Goal: Task Accomplishment & Management: Manage account settings

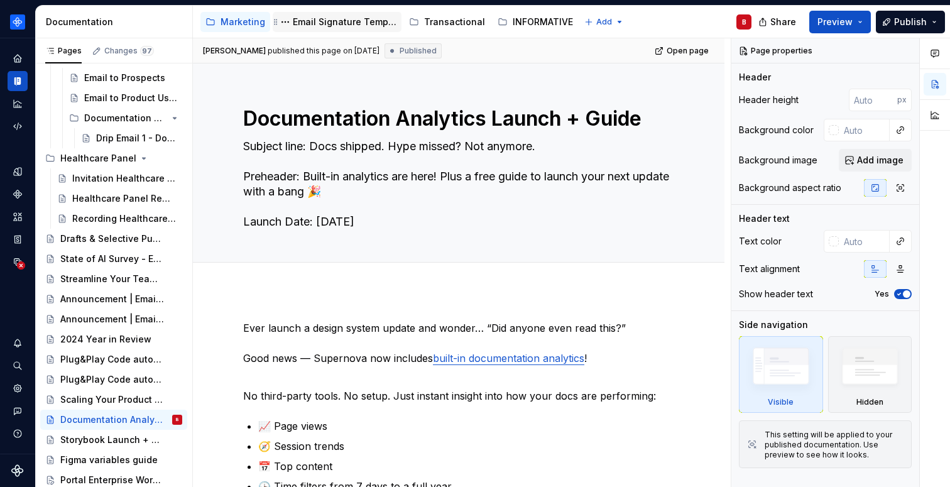
scroll to position [9, 0]
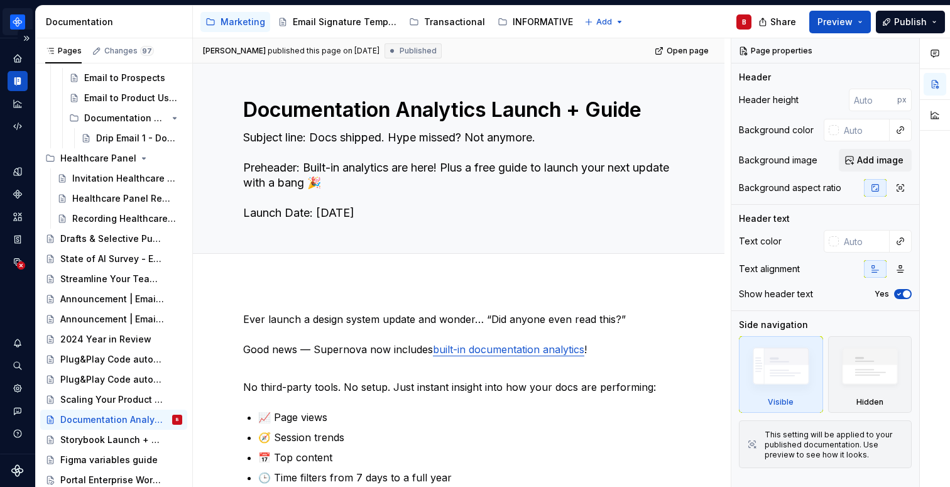
click at [19, 24] on html "Emails B Design system data Documentation Accessibility guide for tree Page tre…" at bounding box center [475, 243] width 950 height 487
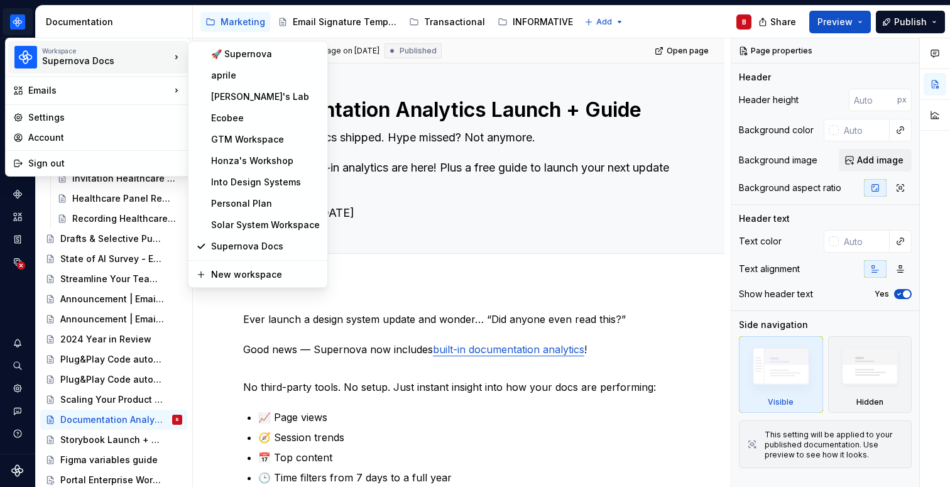
click at [417, 235] on html "Emails B Design system data Documentation Accessibility guide for tree Page tre…" at bounding box center [475, 243] width 950 height 487
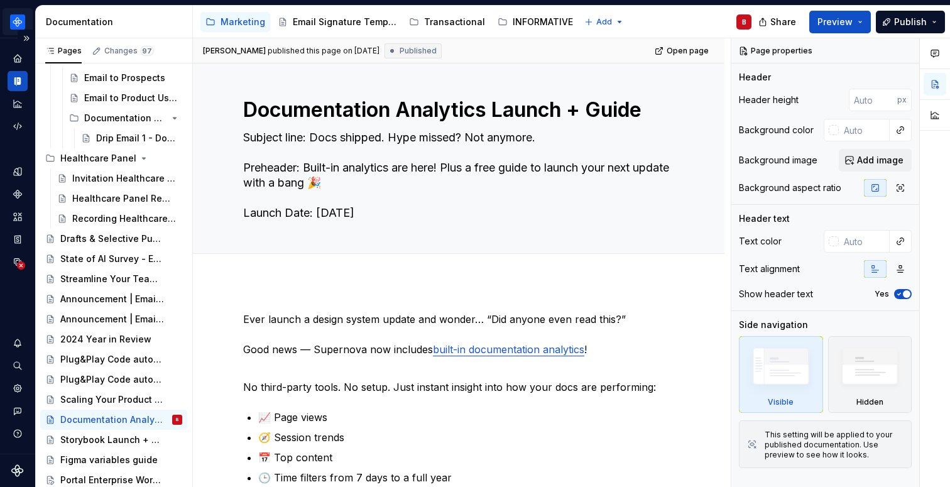
click at [14, 24] on html "Emails B Design system data Documentation Accessibility guide for tree Page tre…" at bounding box center [475, 243] width 950 height 487
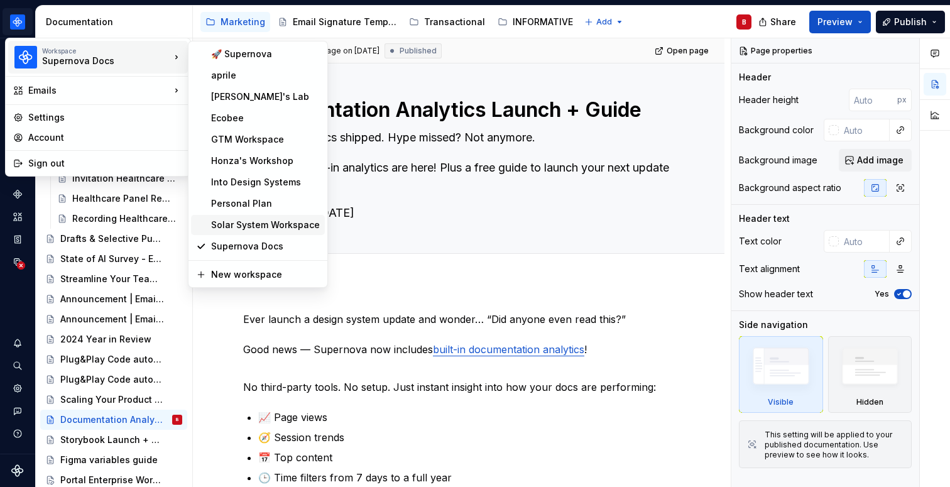
click at [277, 226] on div "Solar System Workspace" at bounding box center [265, 225] width 109 height 13
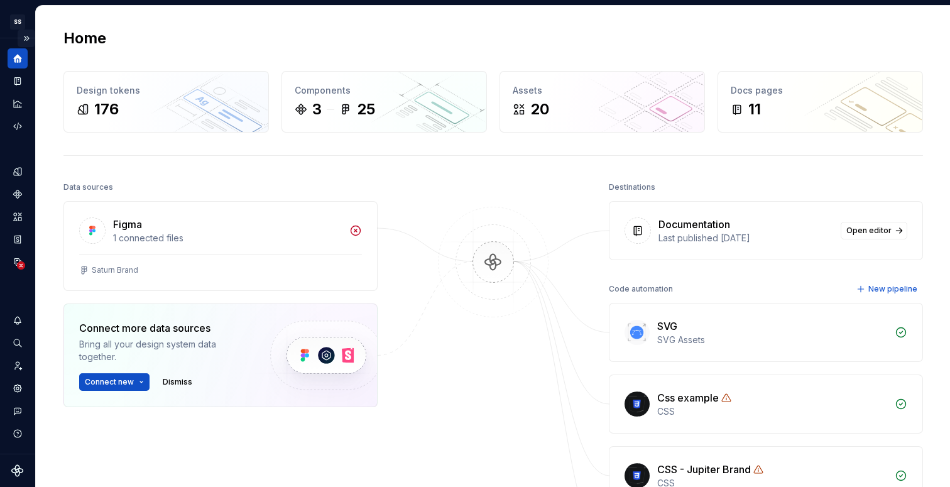
click at [28, 40] on button "Expand sidebar" at bounding box center [27, 39] width 18 height 18
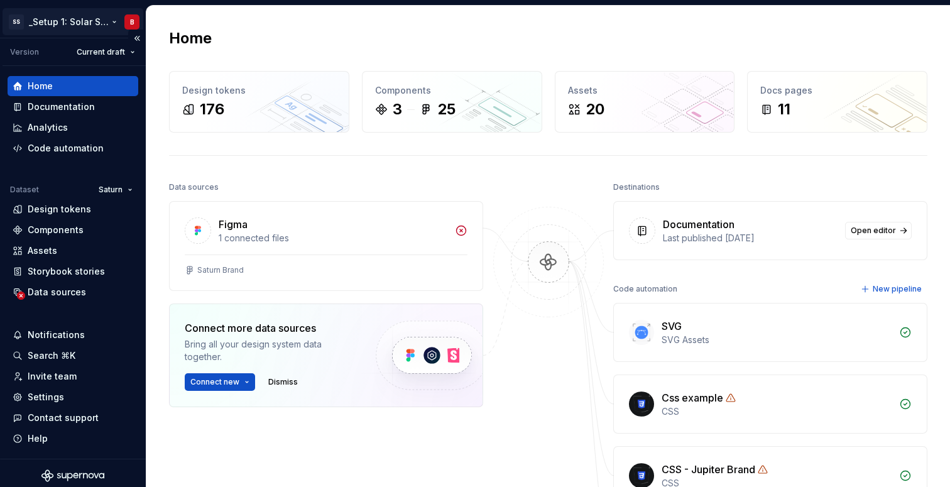
click at [69, 21] on html "SS _Setup 1: Solar System (Brands feature) B Version Current draft Home Documen…" at bounding box center [475, 243] width 950 height 487
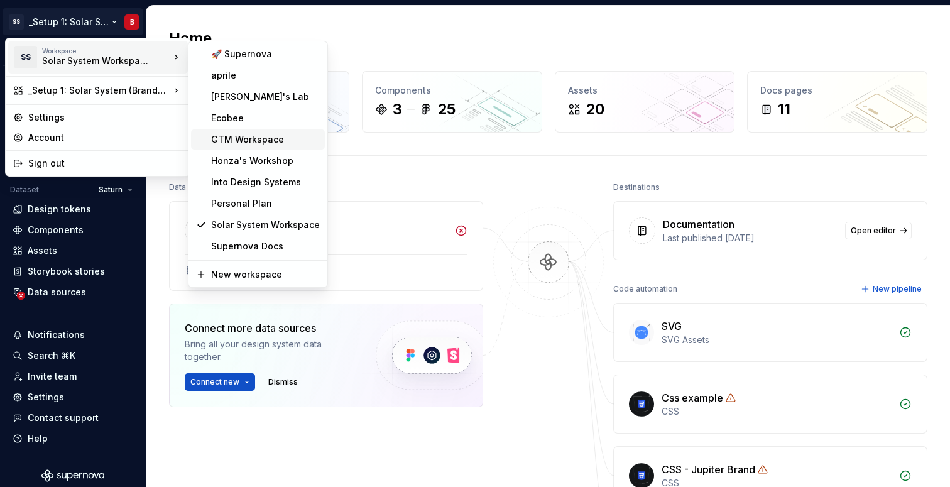
click at [273, 136] on div "GTM Workspace" at bounding box center [265, 139] width 109 height 13
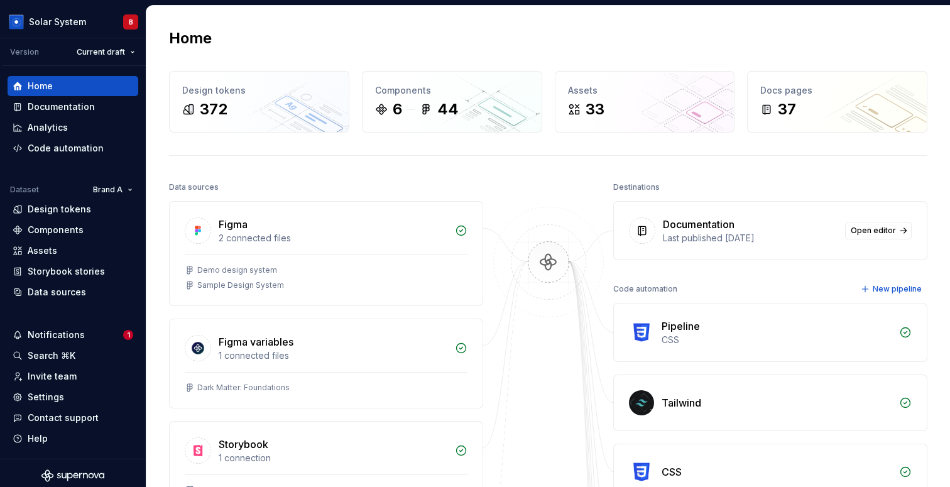
click at [287, 45] on div "Home" at bounding box center [548, 38] width 759 height 20
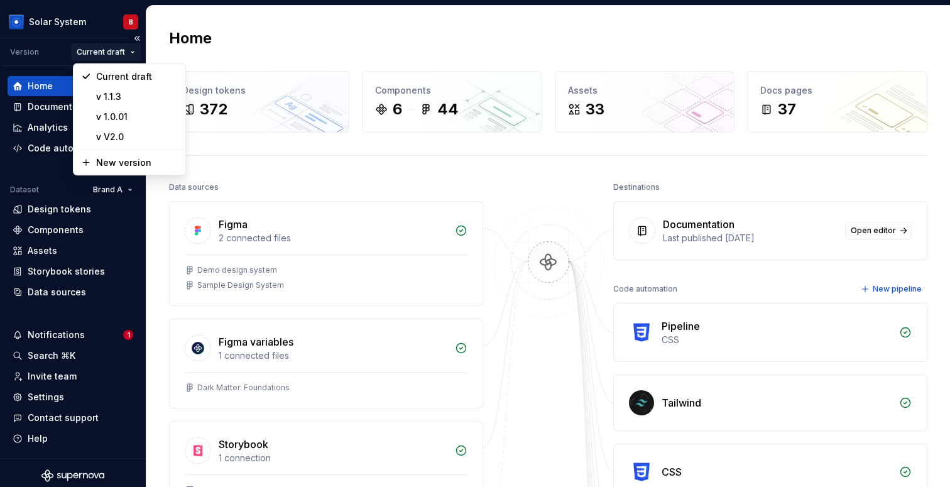
click at [103, 55] on html "Solar System B Version Current draft Home Documentation Analytics Code automati…" at bounding box center [475, 243] width 950 height 487
click at [251, 180] on html "Solar System B Version Current draft Home Documentation Analytics Code automati…" at bounding box center [475, 243] width 950 height 487
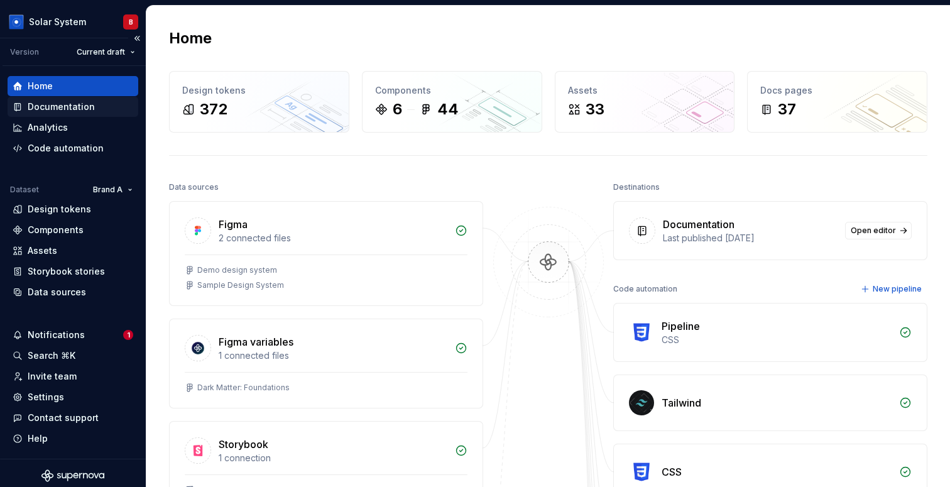
click at [70, 109] on div "Documentation" at bounding box center [61, 107] width 67 height 13
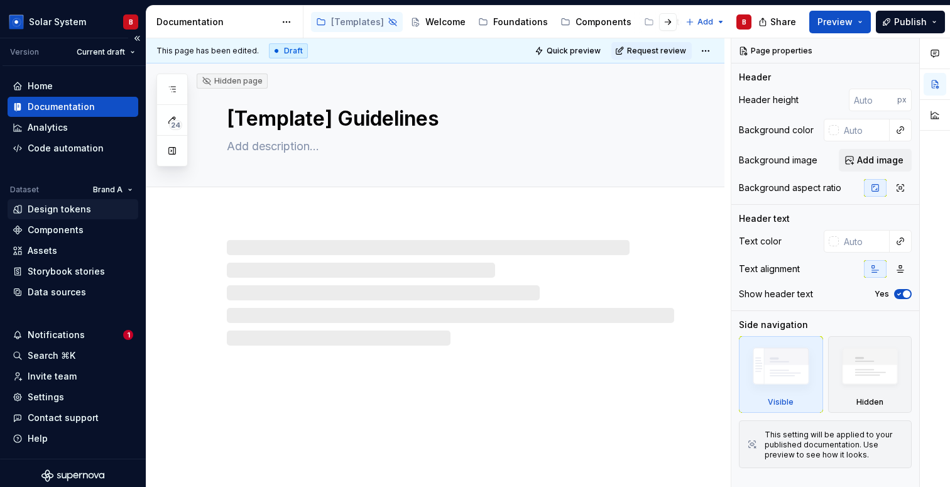
click at [75, 215] on div "Design tokens" at bounding box center [59, 209] width 63 height 13
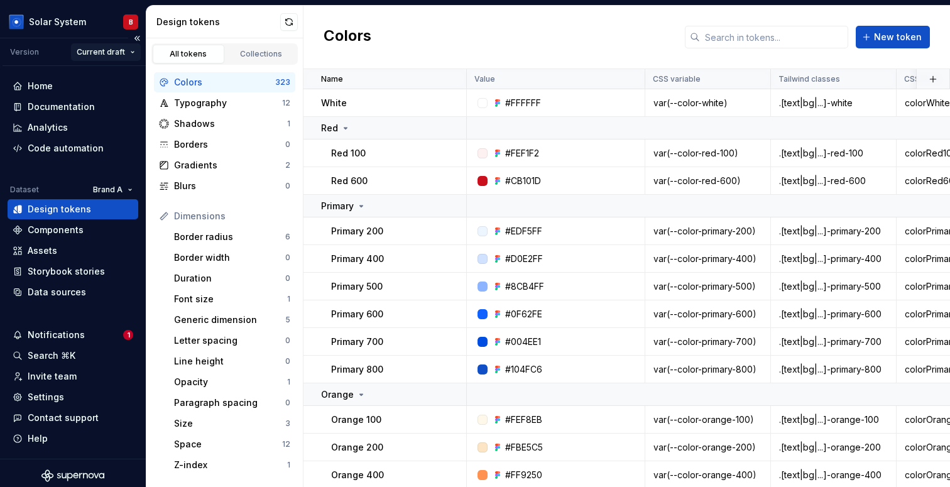
click at [104, 46] on html "Solar System B Version Current draft Home Documentation Analytics Code automati…" at bounding box center [475, 243] width 950 height 487
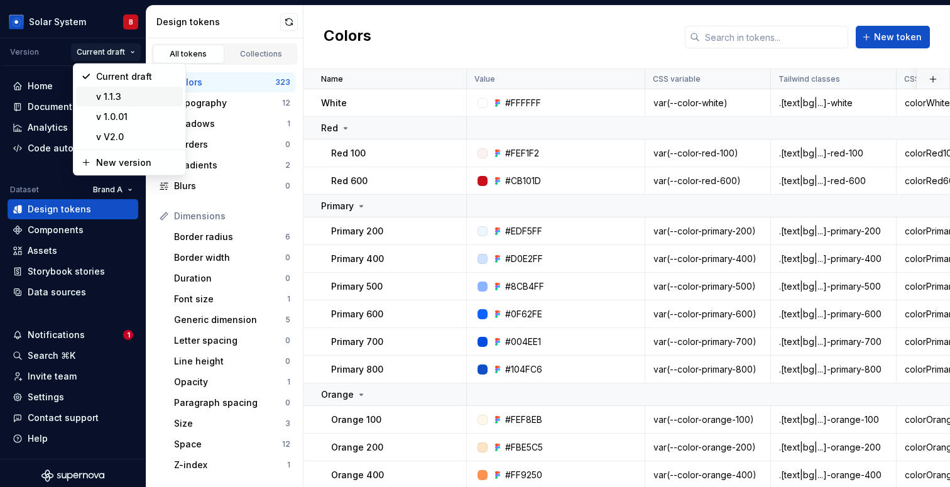
click at [101, 104] on div "v 1.1.3" at bounding box center [129, 97] width 107 height 20
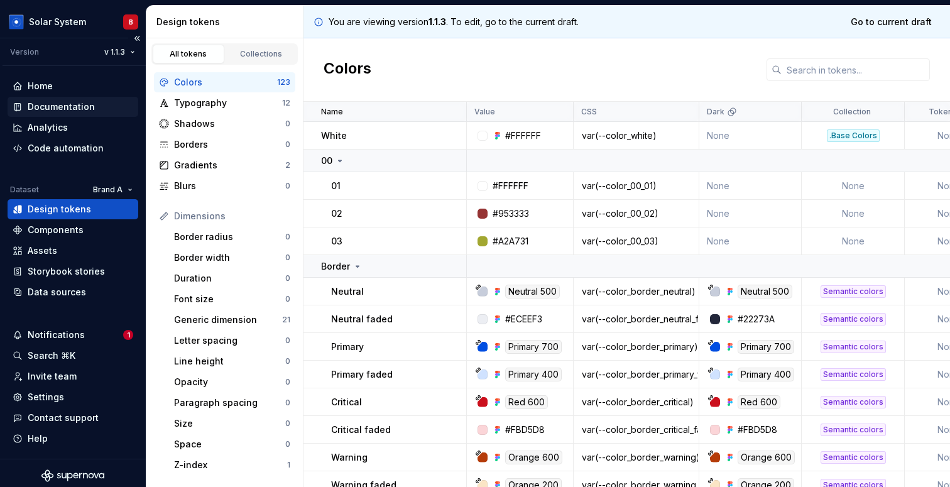
click at [40, 110] on div "Documentation" at bounding box center [61, 107] width 67 height 13
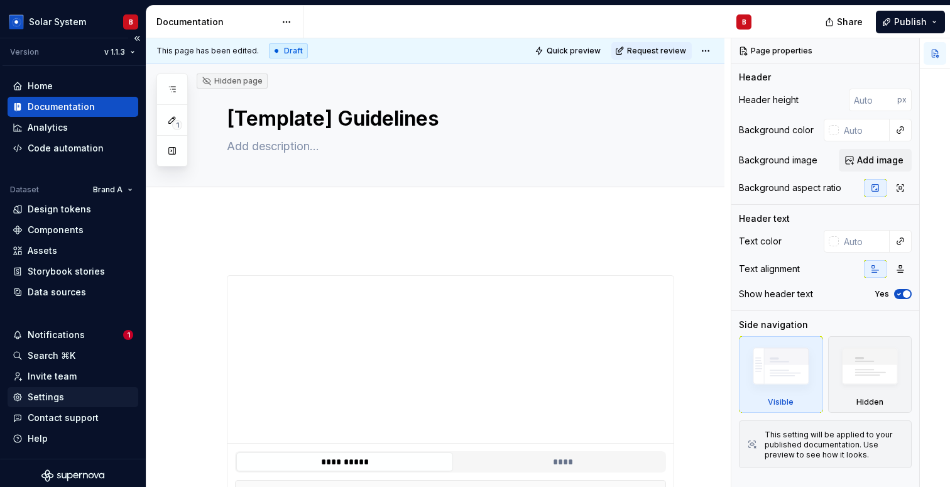
click at [76, 399] on div "Settings" at bounding box center [73, 397] width 121 height 13
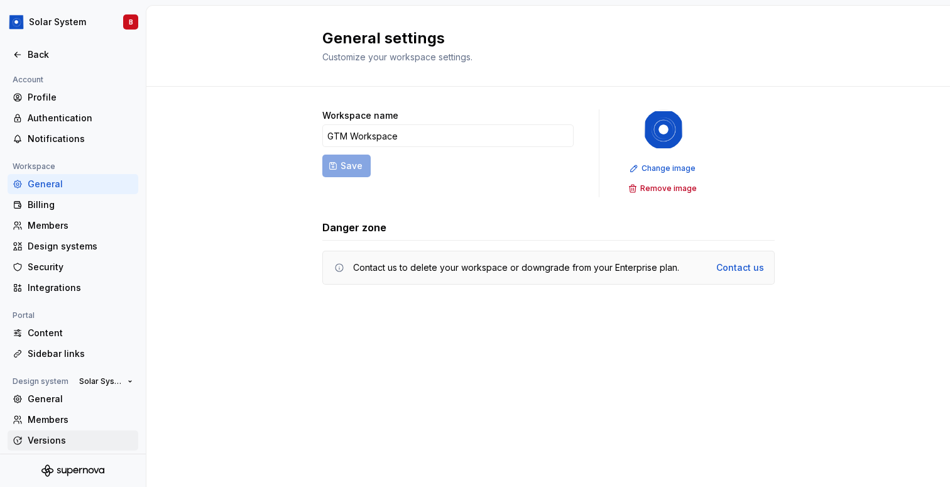
click at [54, 441] on div "Versions" at bounding box center [81, 440] width 106 height 13
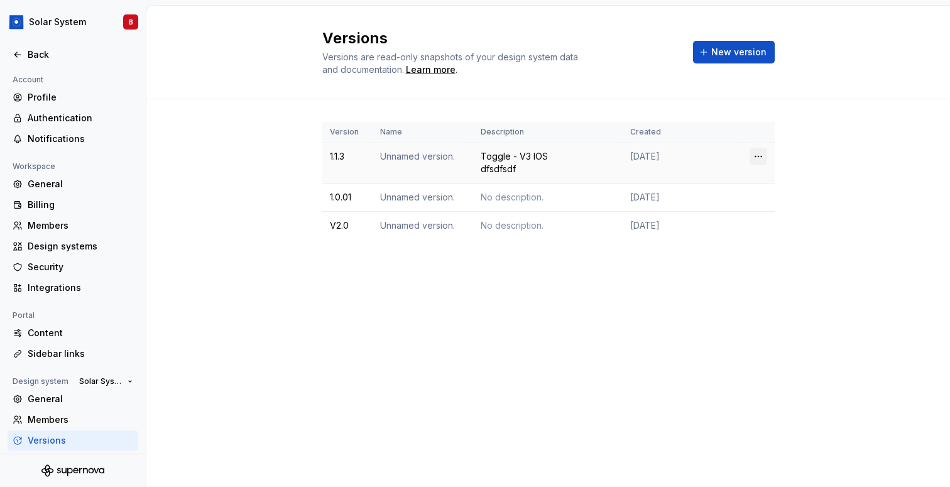
click at [761, 155] on html "Solar System B Back Account Profile Authentication Notifications Workspace Gene…" at bounding box center [475, 243] width 950 height 487
click at [800, 180] on div "Edit details" at bounding box center [814, 181] width 82 height 13
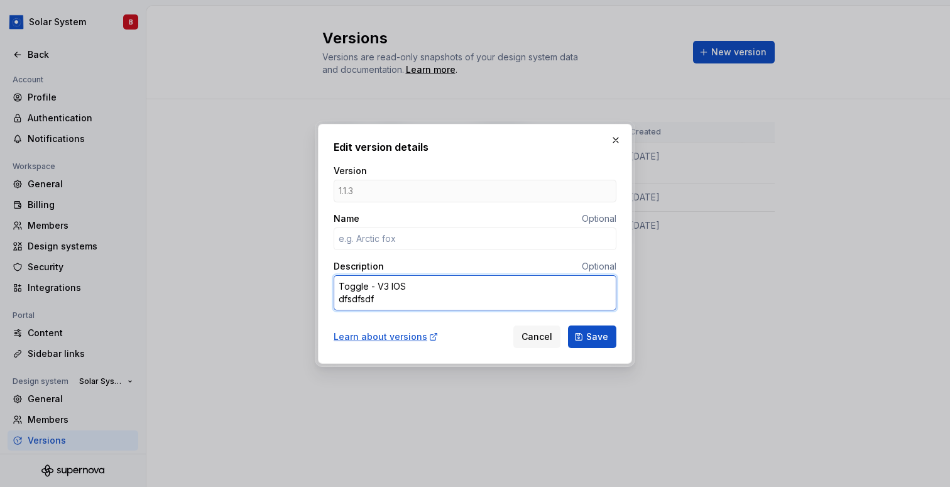
click at [341, 286] on textarea "Toggle - V3 IOS dfsdfsdf" at bounding box center [475, 292] width 283 height 35
click at [614, 139] on button "button" at bounding box center [616, 140] width 18 height 18
type textarea "*"
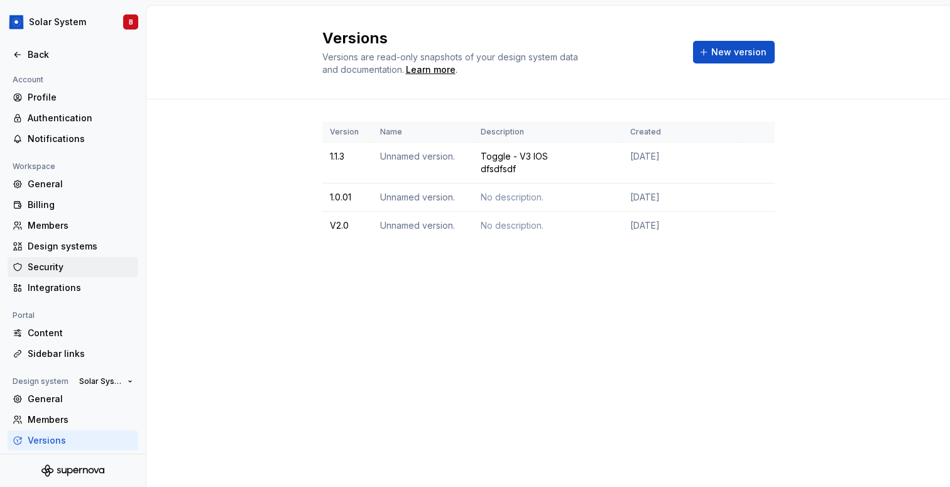
scroll to position [46, 0]
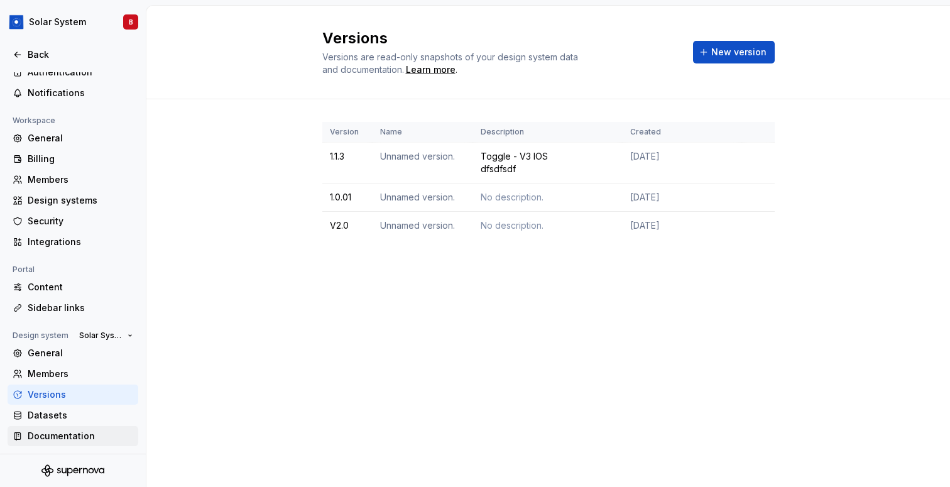
click at [84, 435] on div "Documentation" at bounding box center [81, 436] width 106 height 13
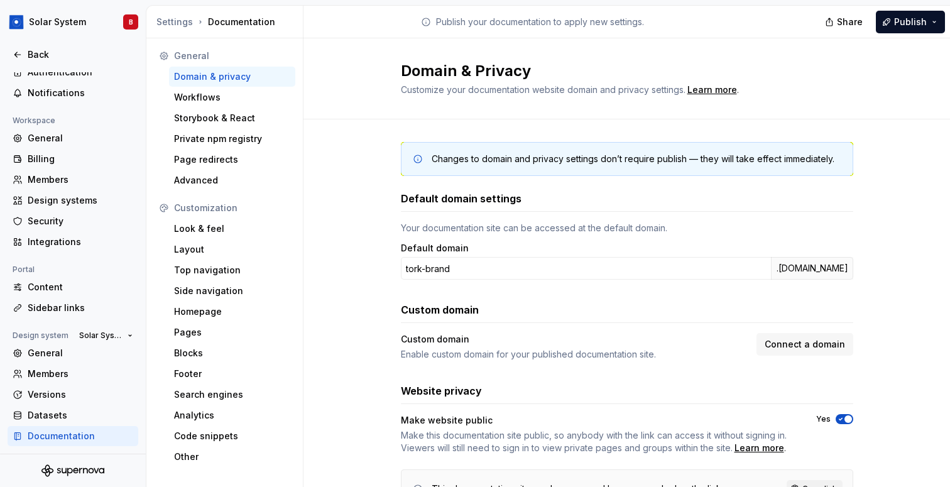
scroll to position [63, 0]
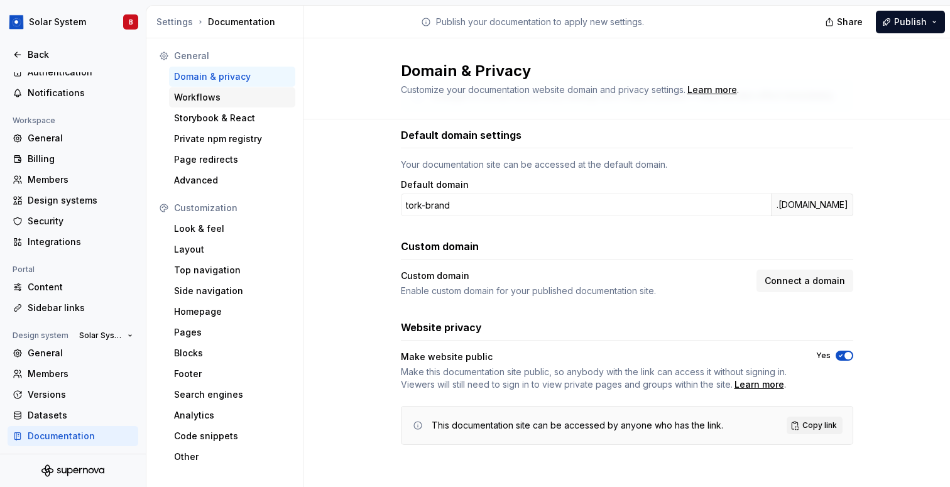
click at [224, 101] on div "Workflows" at bounding box center [232, 97] width 116 height 13
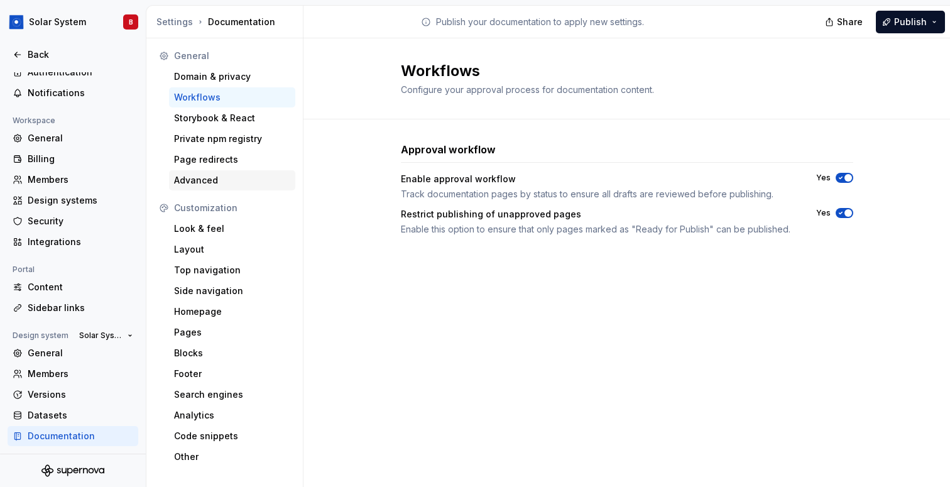
click at [216, 172] on div "Advanced" at bounding box center [232, 180] width 126 height 20
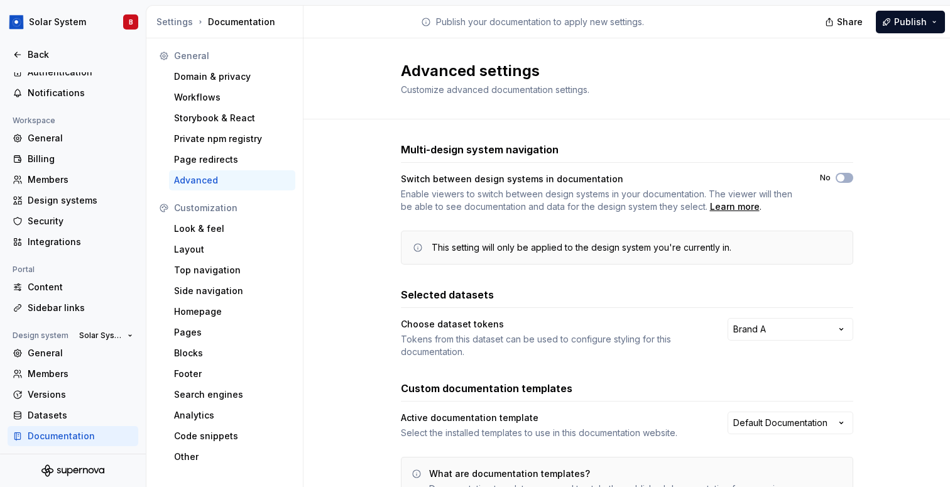
scroll to position [104, 0]
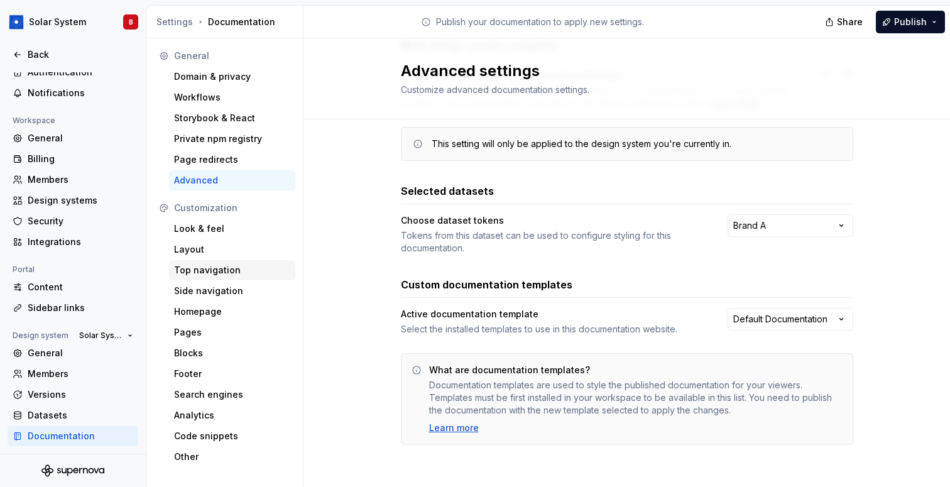
click at [225, 275] on div "Top navigation" at bounding box center [232, 270] width 116 height 13
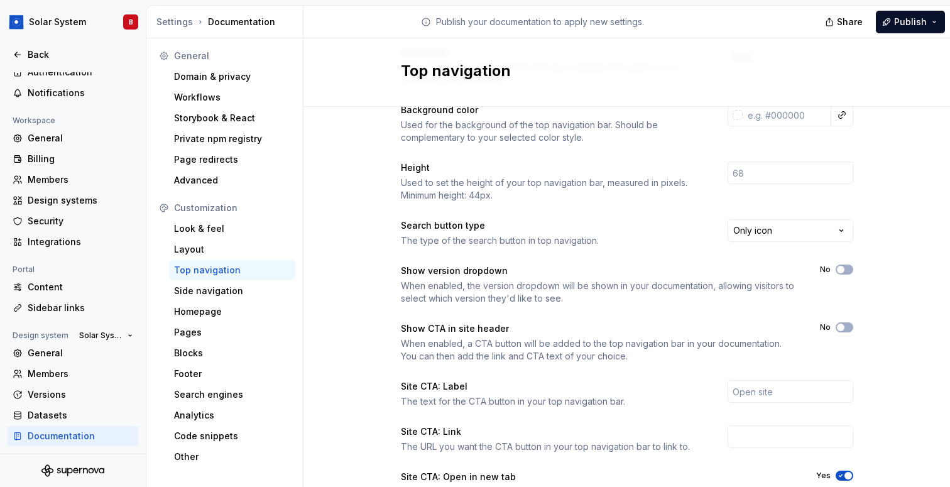
scroll to position [98, 0]
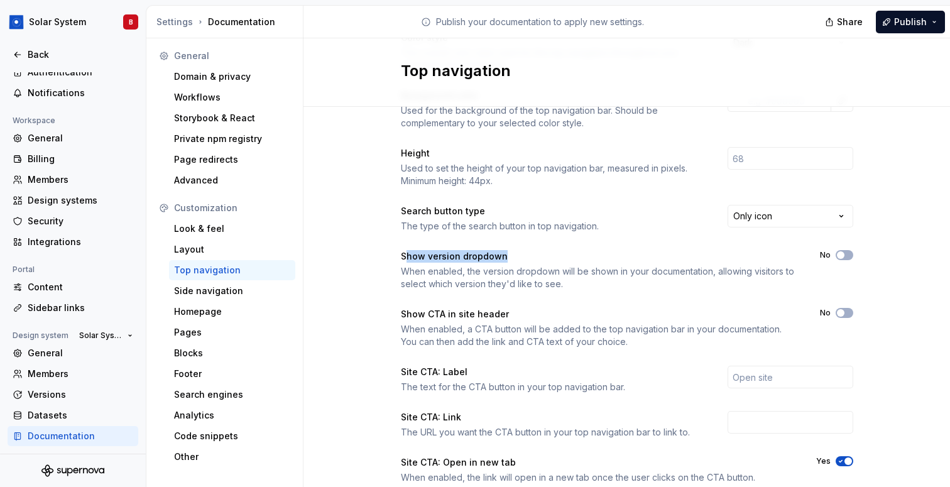
drag, startPoint x: 405, startPoint y: 253, endPoint x: 542, endPoint y: 253, distance: 137.0
click at [542, 253] on div "Show version dropdown" at bounding box center [599, 256] width 397 height 13
click at [847, 258] on button "No" at bounding box center [845, 255] width 18 height 10
click at [253, 163] on div "Page redirects" at bounding box center [232, 159] width 116 height 13
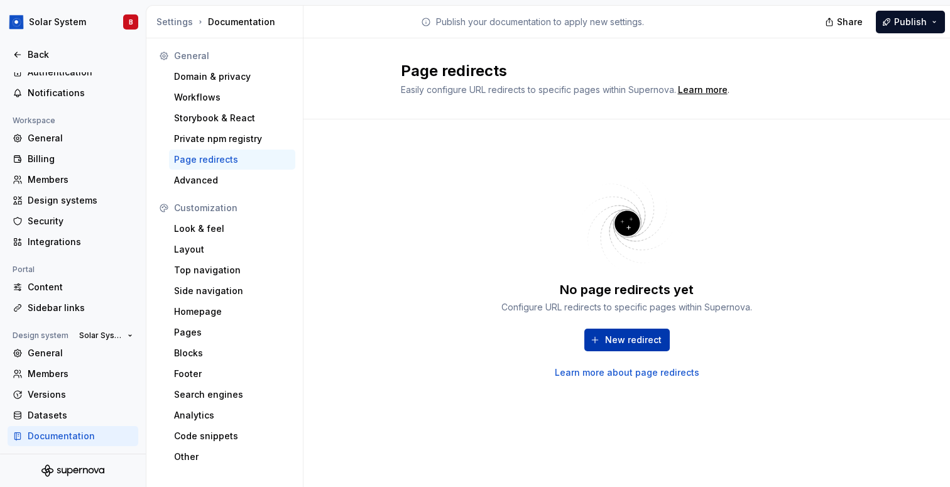
click at [628, 337] on span "New redirect" at bounding box center [633, 340] width 57 height 13
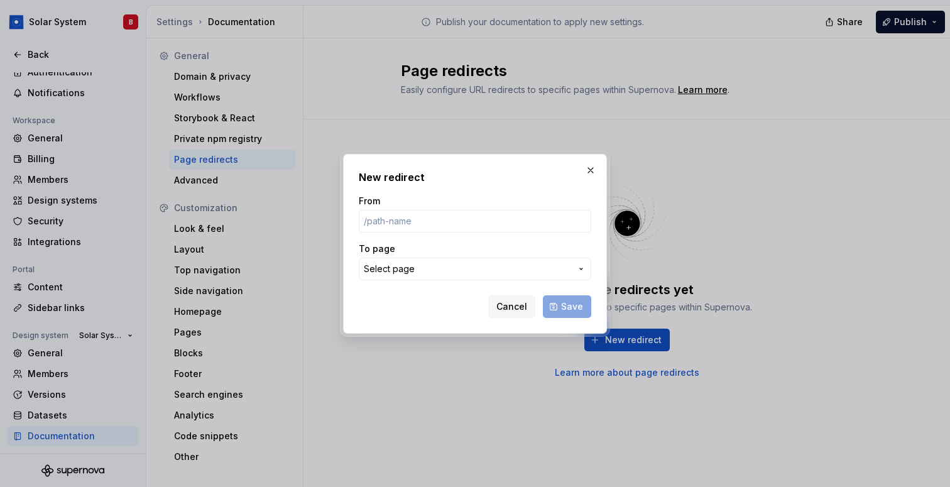
click at [398, 263] on span "Select page" at bounding box center [389, 269] width 51 height 13
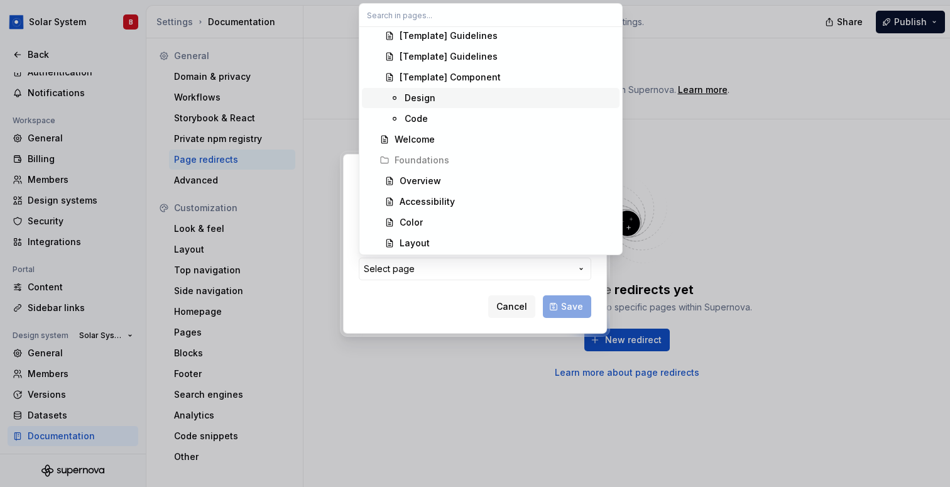
scroll to position [72, 0]
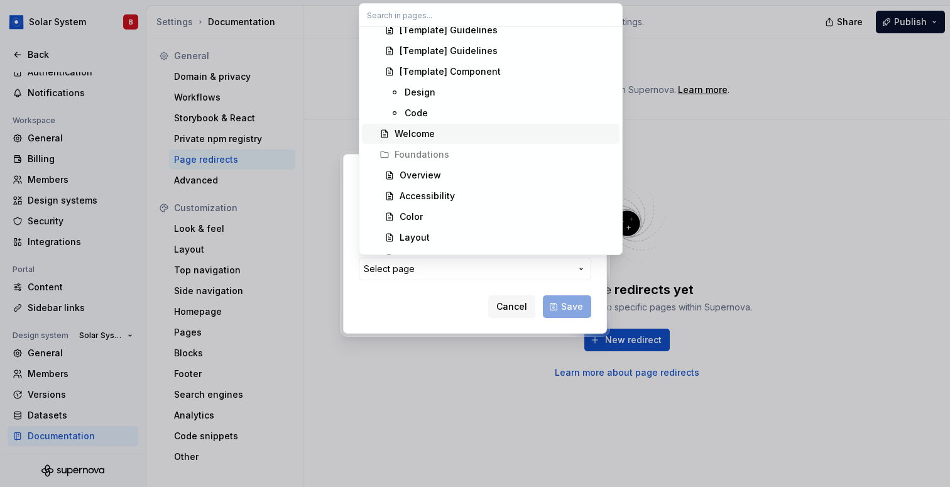
click at [460, 126] on span "Welcome" at bounding box center [491, 134] width 258 height 20
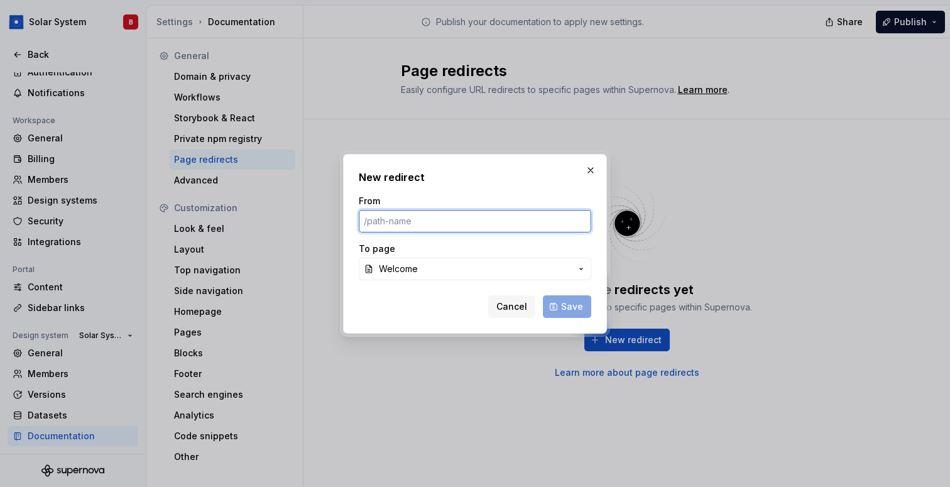
click at [394, 225] on input "From" at bounding box center [475, 221] width 233 height 23
type input "/"
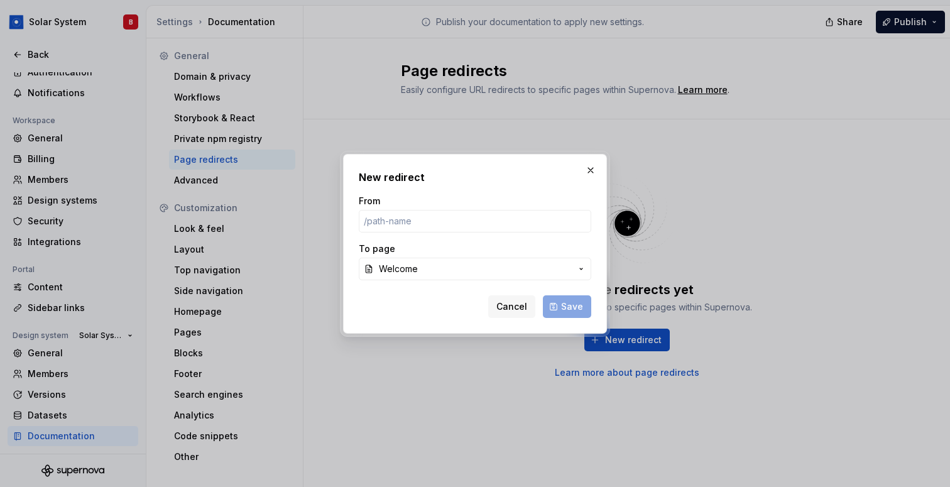
click at [402, 267] on span "Welcome" at bounding box center [398, 269] width 39 height 13
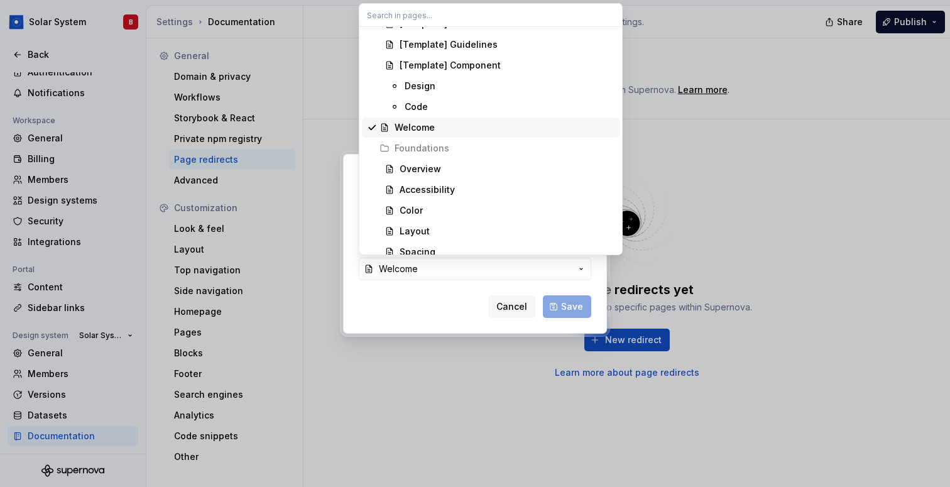
scroll to position [79, 0]
click at [417, 214] on div "Color" at bounding box center [411, 210] width 23 height 13
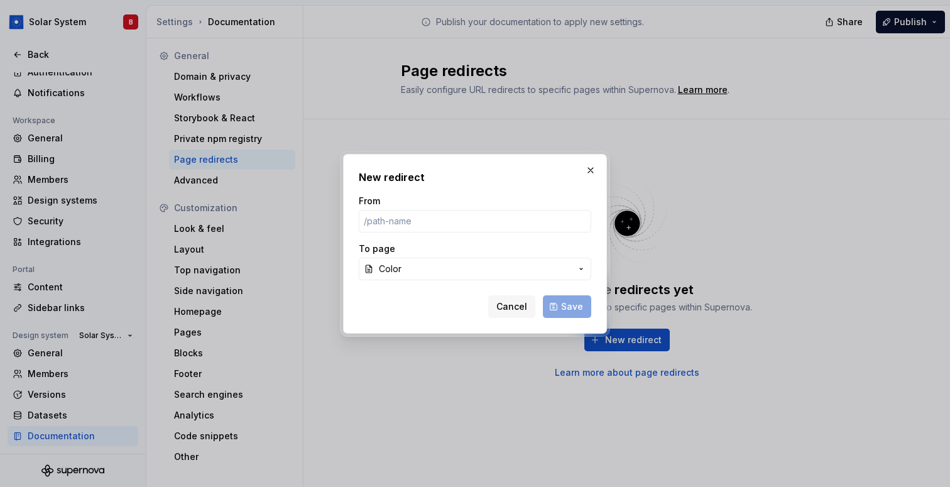
click at [392, 275] on button "Color" at bounding box center [475, 269] width 233 height 23
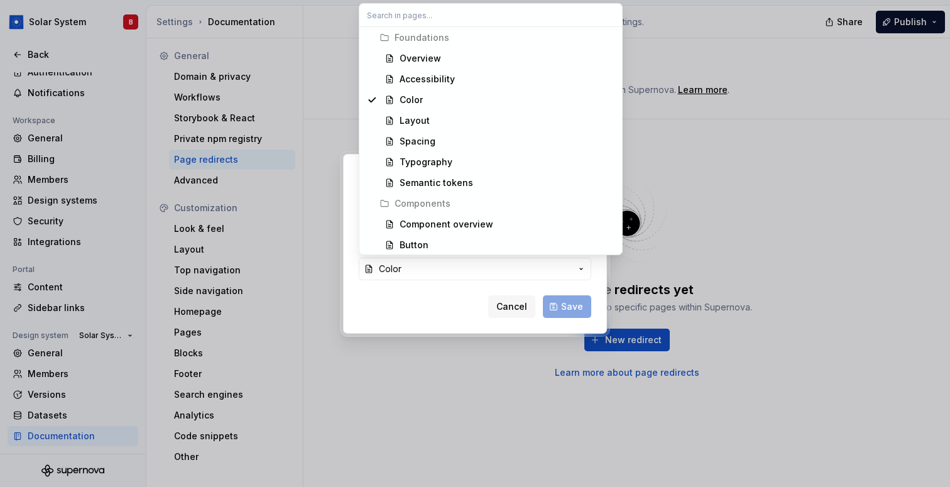
scroll to position [187, 0]
click at [432, 297] on div "New redirect From To page Color Cancel Save" at bounding box center [475, 243] width 950 height 487
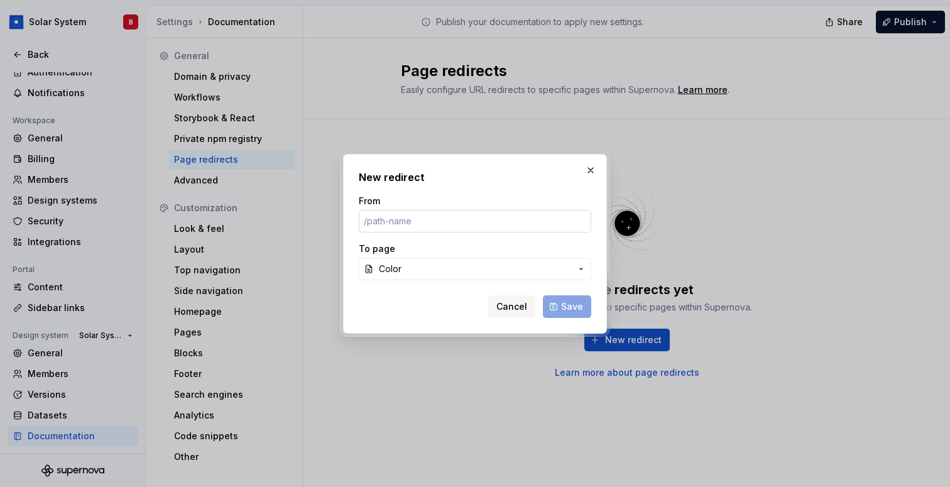
click at [405, 222] on input "From" at bounding box center [475, 221] width 233 height 23
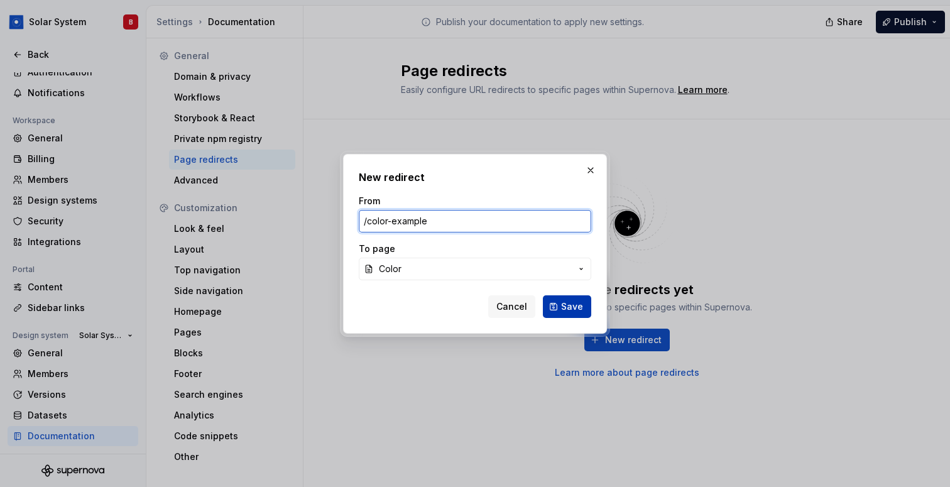
type input "/color-example"
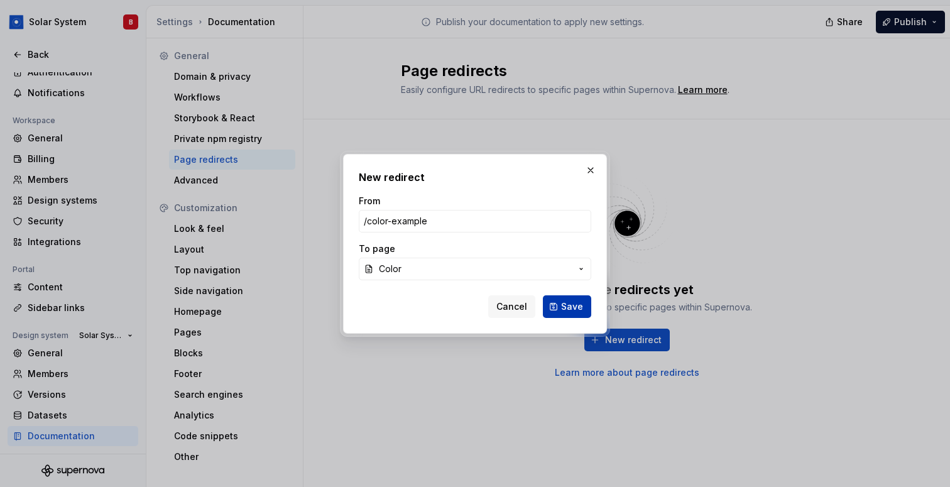
click at [577, 305] on span "Save" at bounding box center [572, 306] width 22 height 13
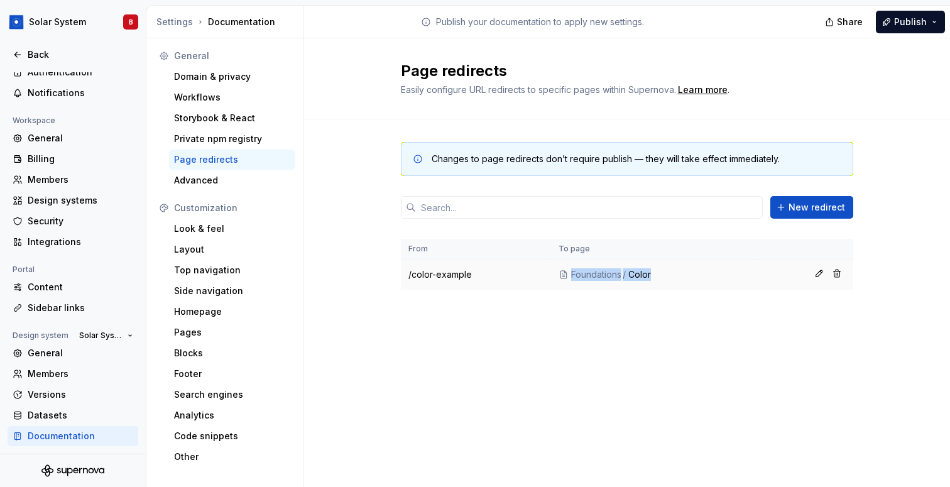
drag, startPoint x: 558, startPoint y: 272, endPoint x: 671, endPoint y: 272, distance: 113.2
click at [671, 272] on div "Foundations / Color" at bounding box center [654, 274] width 206 height 13
copy td "/color-example"
drag, startPoint x: 474, startPoint y: 271, endPoint x: 402, endPoint y: 273, distance: 72.3
click at [402, 273] on td "/color-example" at bounding box center [476, 275] width 150 height 30
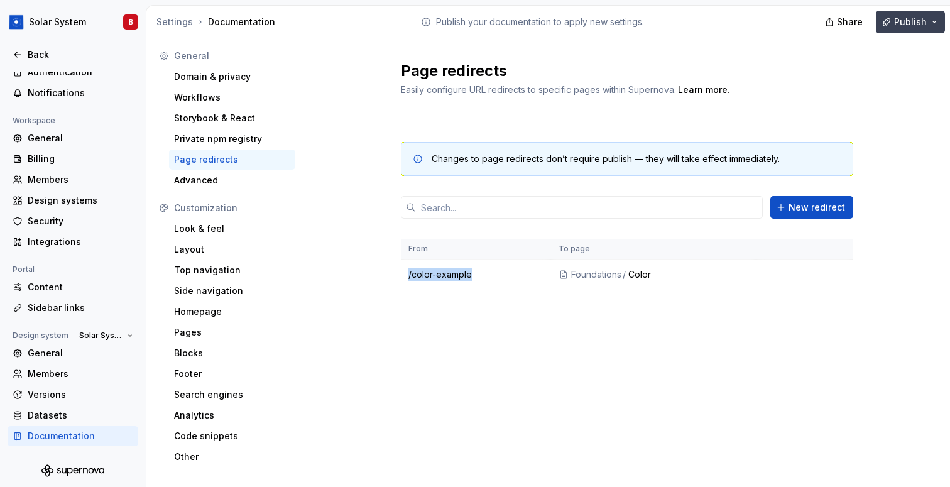
click at [937, 21] on button "Publish" at bounding box center [910, 22] width 69 height 23
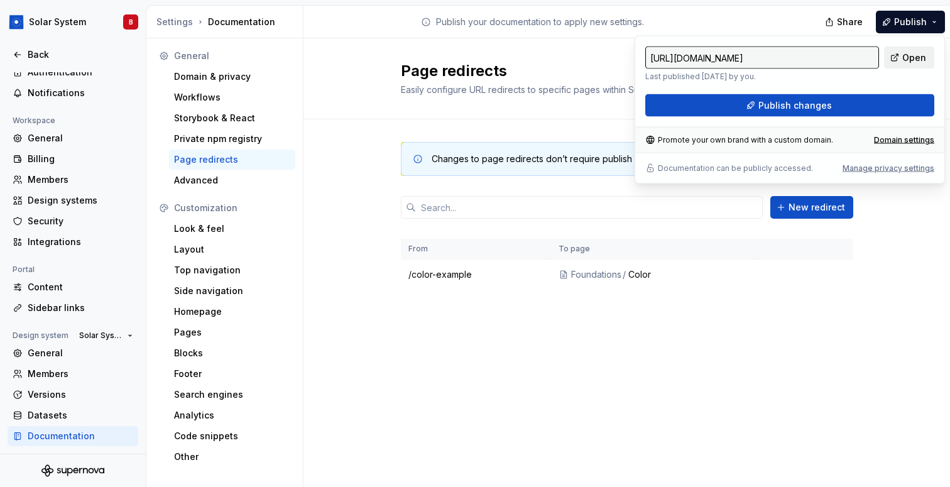
click at [918, 62] on span "Open" at bounding box center [915, 58] width 24 height 13
click at [363, 165] on div "Changes to page redirects don’t require publish — they will take effect immedia…" at bounding box center [627, 228] width 647 height 218
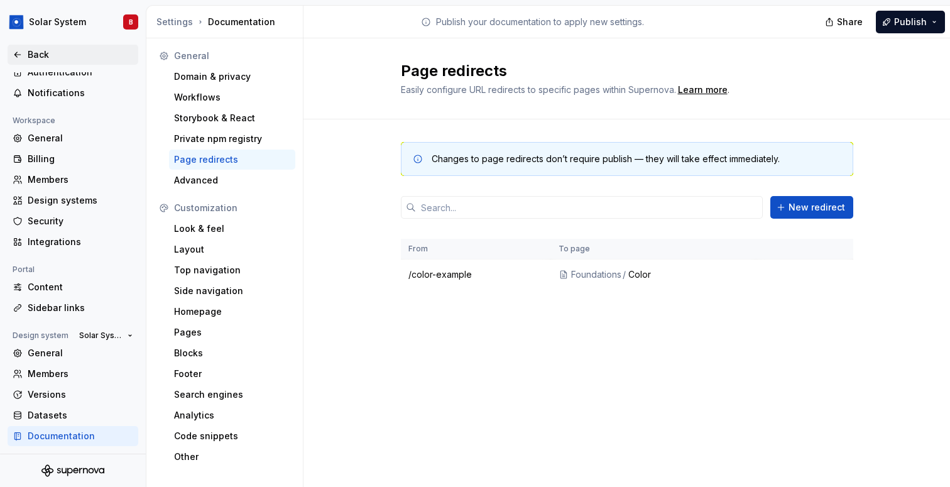
click at [17, 54] on icon at bounding box center [17, 54] width 6 height 5
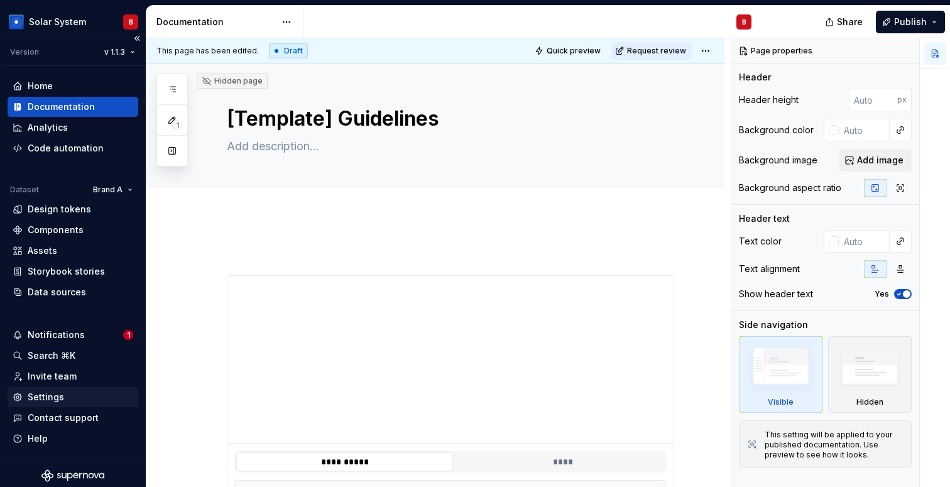
click at [97, 400] on div "Settings" at bounding box center [73, 397] width 121 height 13
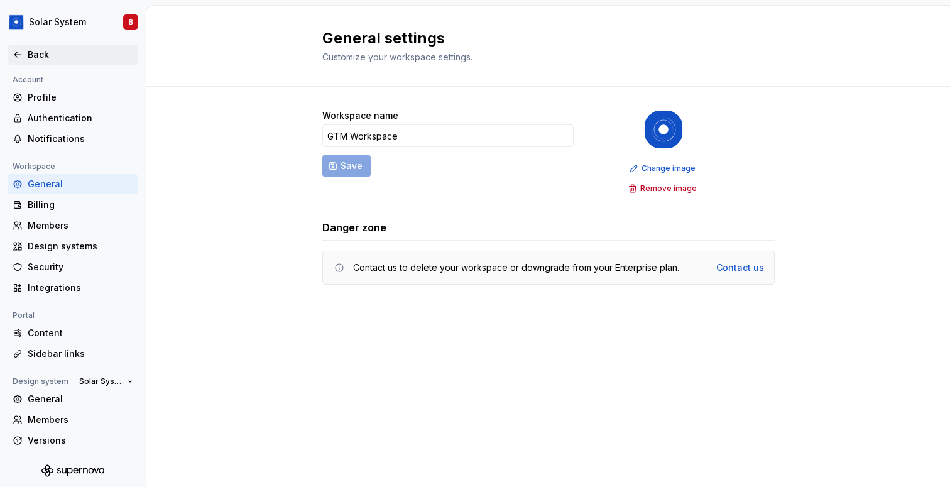
click at [32, 61] on div "Back" at bounding box center [73, 55] width 131 height 20
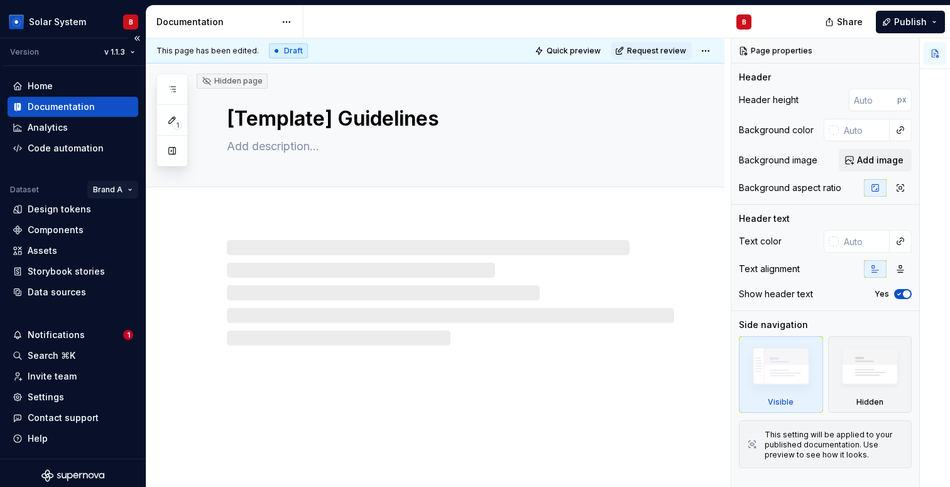
type textarea "*"
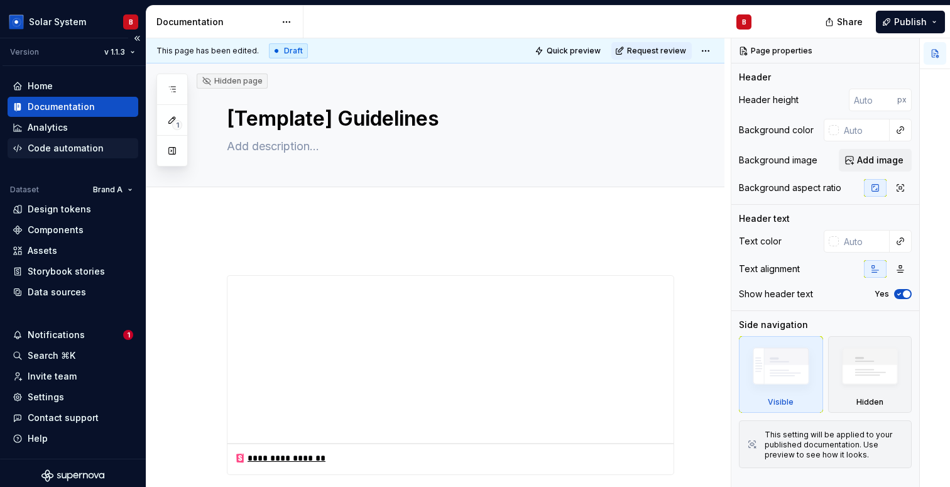
click at [82, 152] on div "Code automation" at bounding box center [66, 148] width 76 height 13
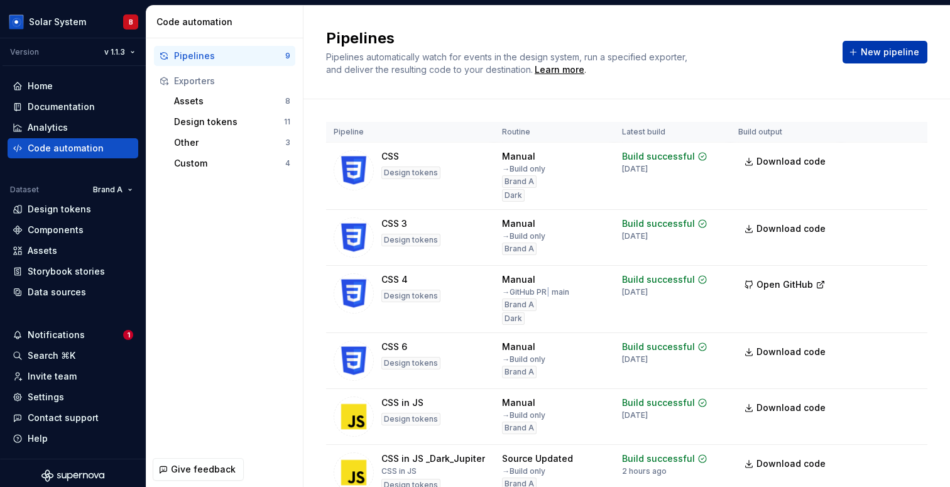
click at [879, 53] on span "New pipeline" at bounding box center [890, 52] width 58 height 13
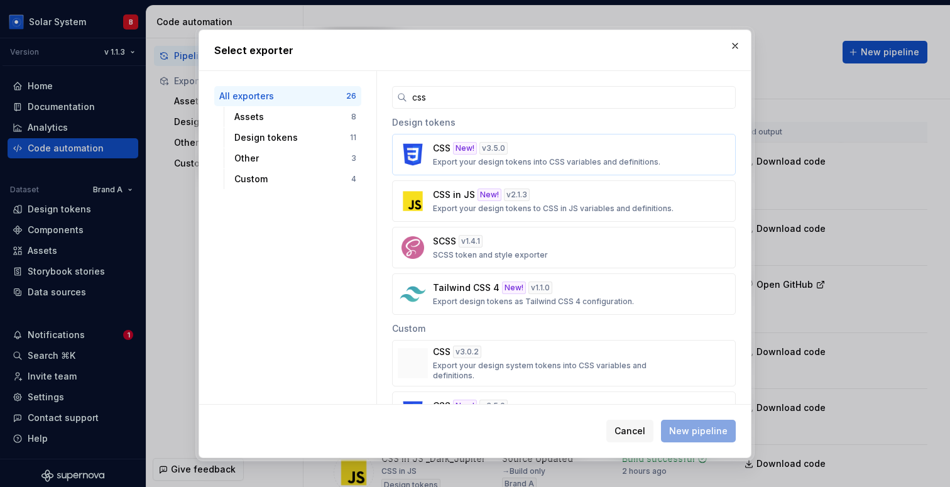
type input "css"
click at [433, 163] on p "Export your design tokens into CSS variables and definitions." at bounding box center [547, 162] width 228 height 10
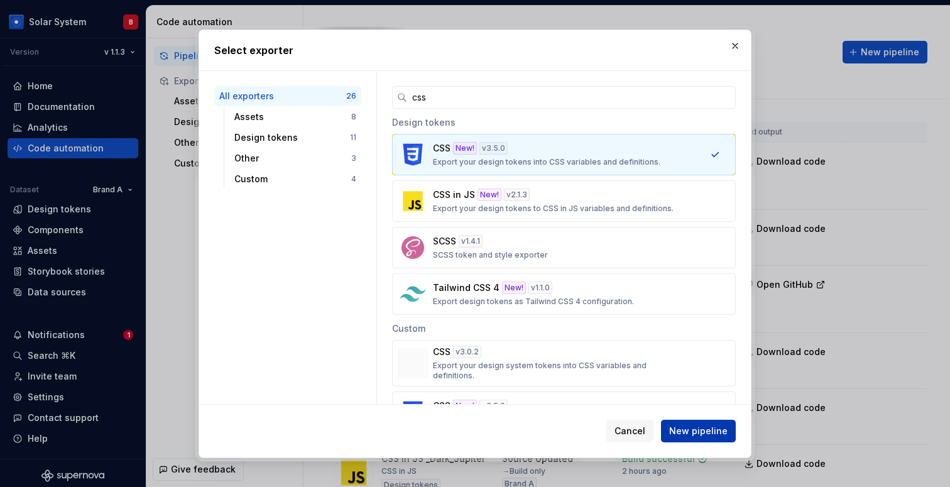
click at [707, 429] on span "New pipeline" at bounding box center [698, 431] width 58 height 13
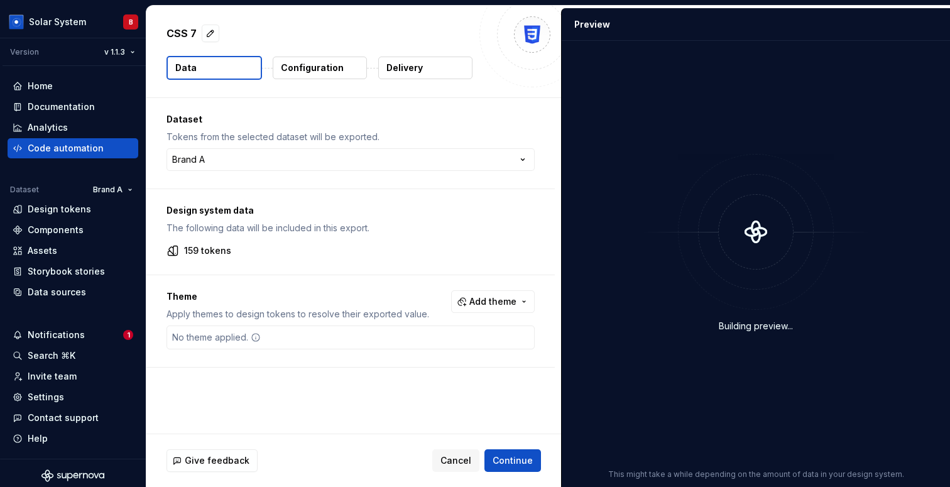
click at [436, 74] on button "Delivery" at bounding box center [425, 68] width 94 height 23
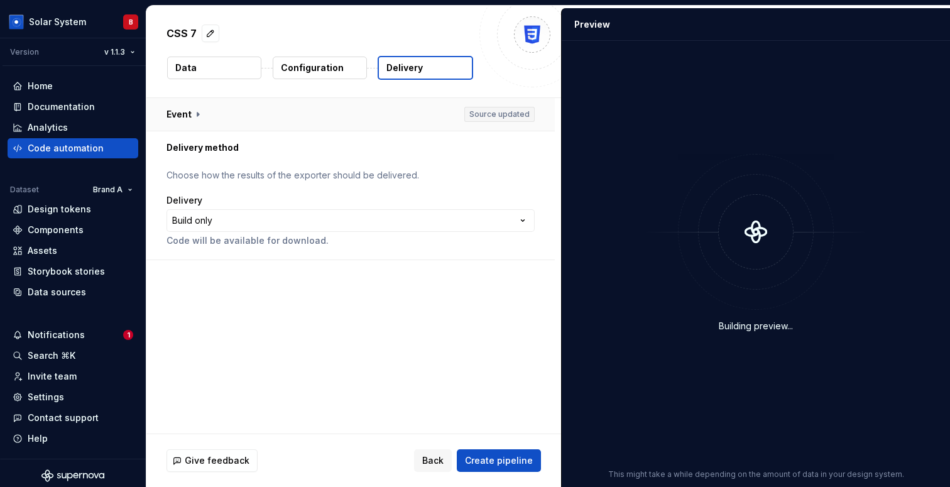
click at [194, 115] on button "button" at bounding box center [350, 114] width 409 height 33
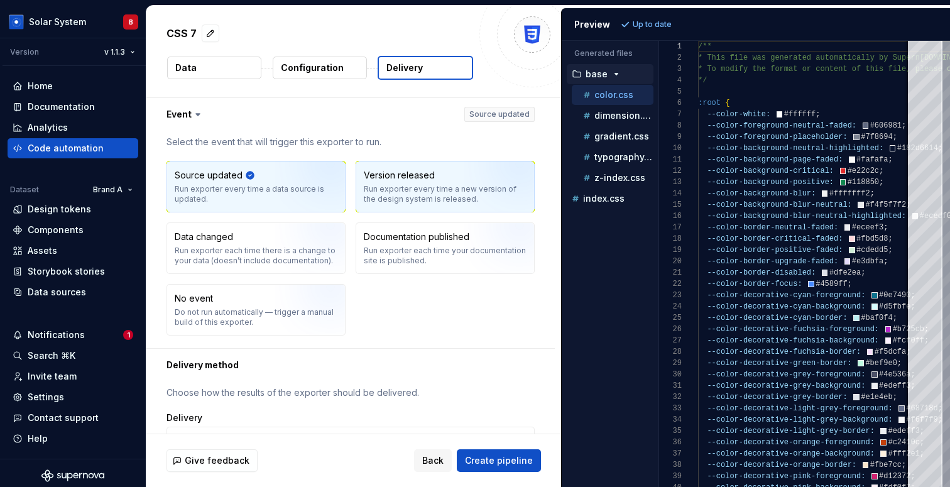
click at [429, 182] on div "Version released Run exporter every time a new version of the design system is …" at bounding box center [445, 186] width 163 height 35
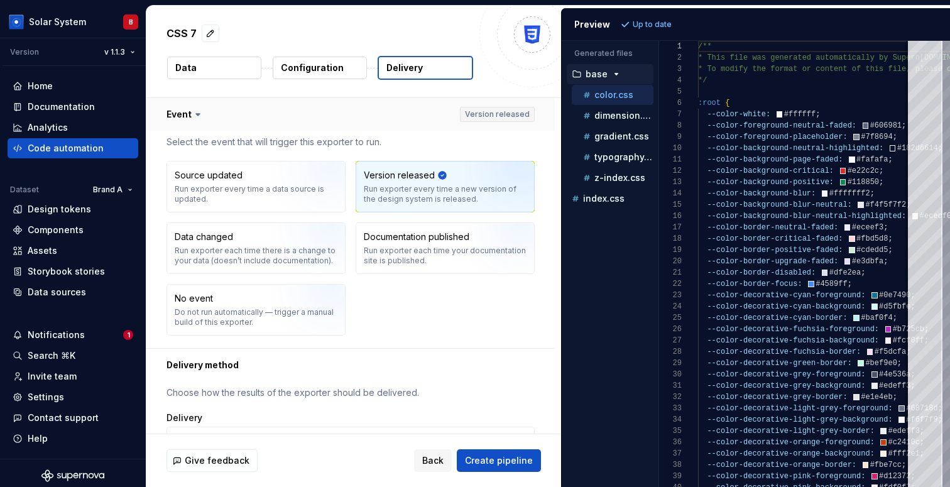
scroll to position [44, 0]
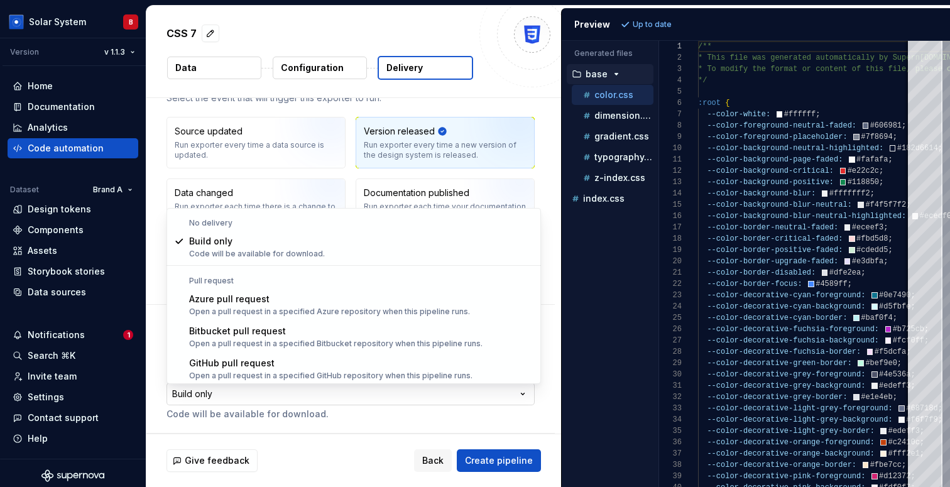
click at [194, 395] on html "**********" at bounding box center [475, 243] width 950 height 487
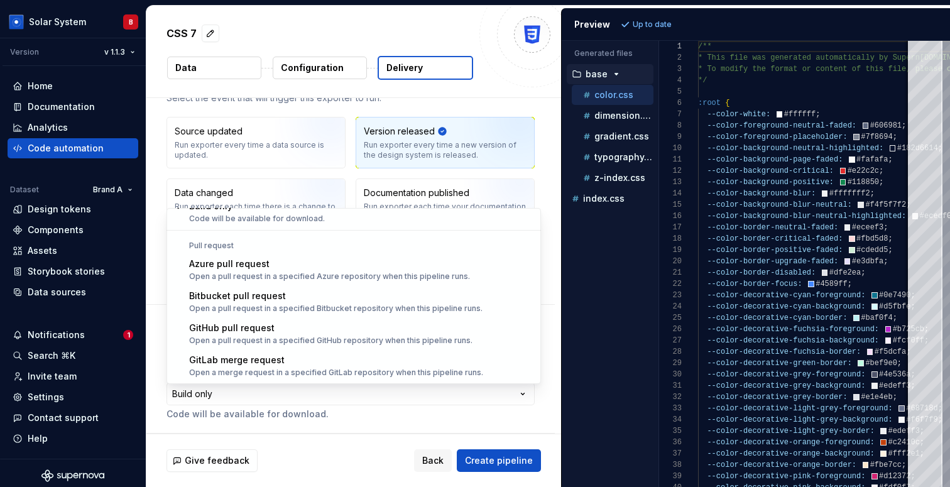
click at [312, 400] on html "**********" at bounding box center [475, 243] width 950 height 487
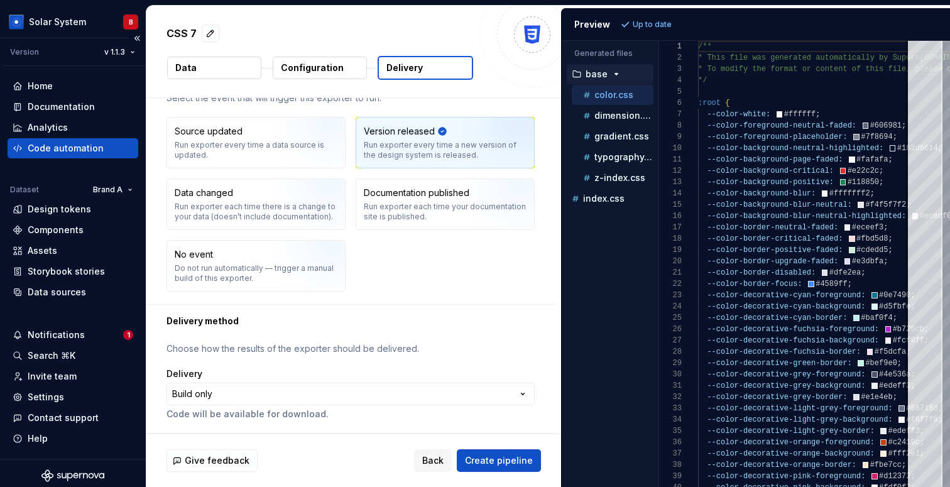
click at [62, 147] on div "Code automation" at bounding box center [66, 148] width 76 height 13
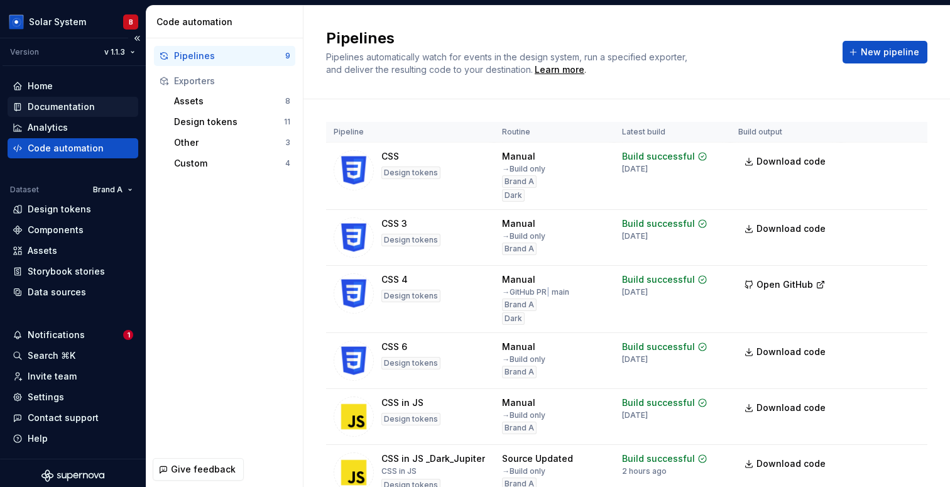
click at [89, 110] on div "Documentation" at bounding box center [61, 107] width 67 height 13
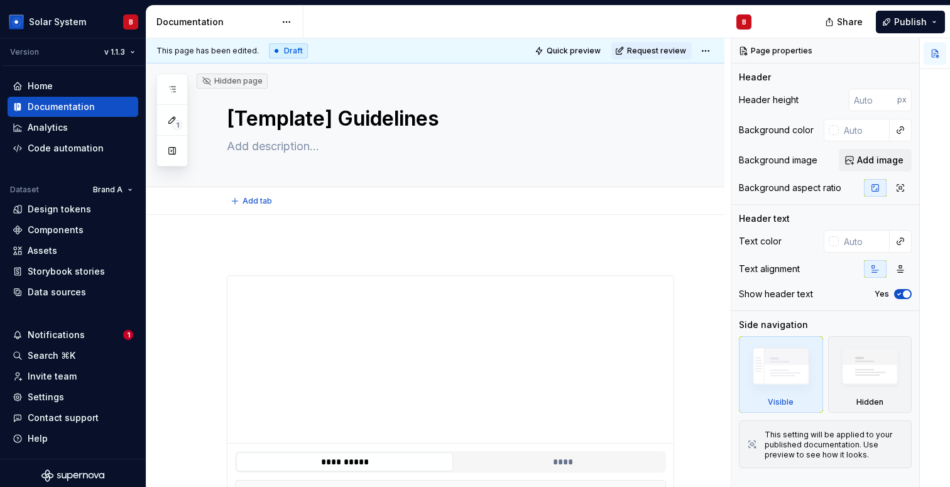
type textarea "*"
click at [424, 250] on p at bounding box center [451, 252] width 448 height 15
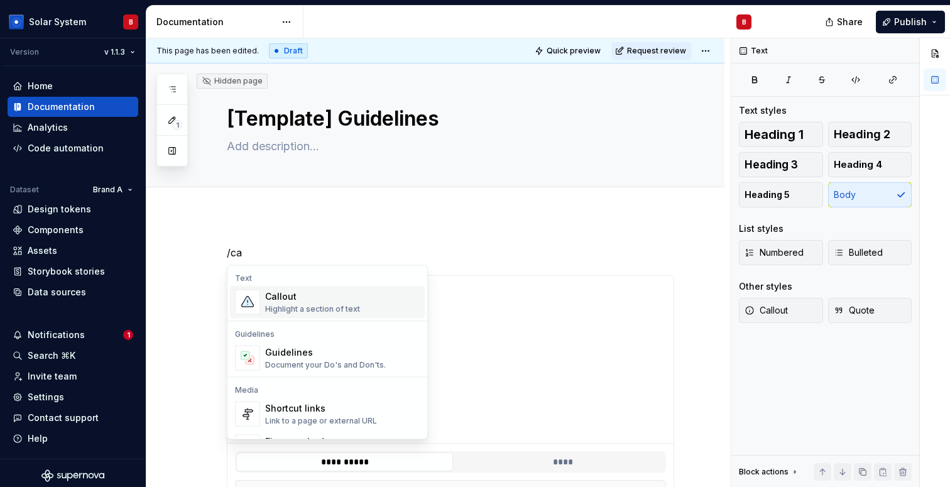
click at [315, 302] on div "Callout Highlight a section of text" at bounding box center [312, 302] width 95 height 24
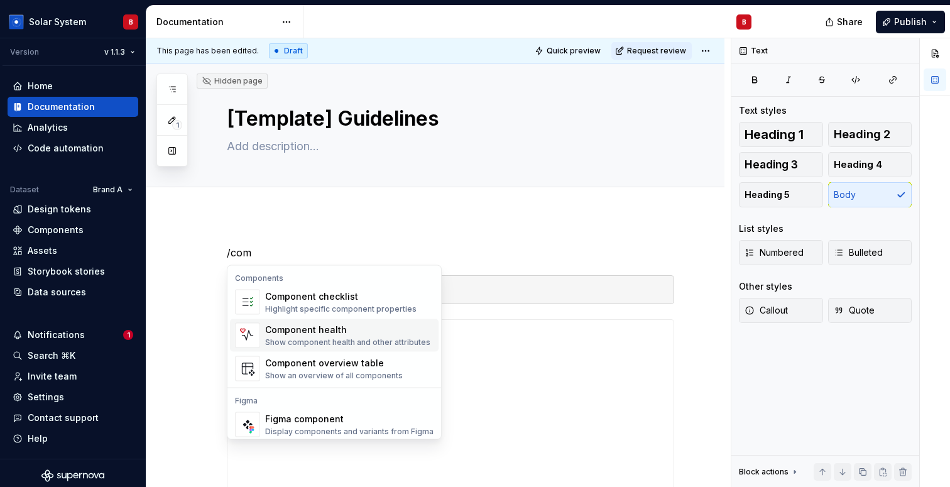
click at [278, 338] on div "Show component health and other attributes" at bounding box center [347, 343] width 165 height 10
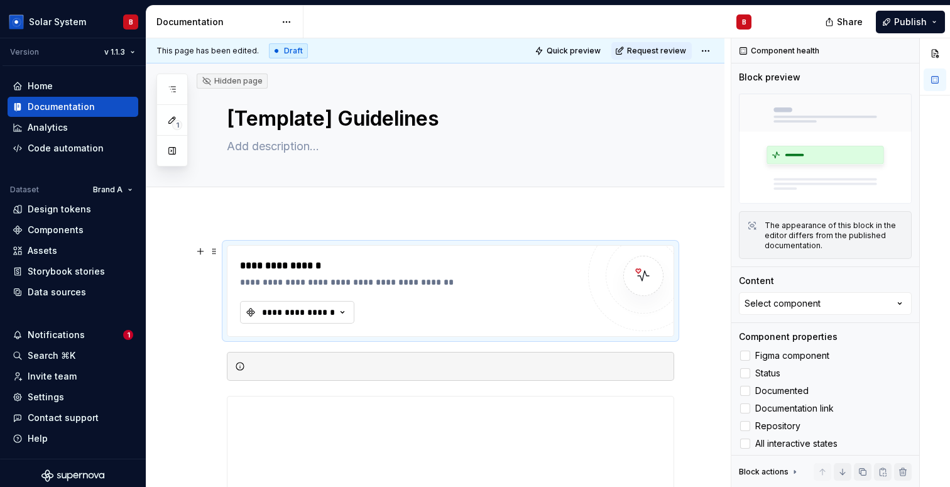
click at [295, 315] on div "**********" at bounding box center [298, 312] width 75 height 13
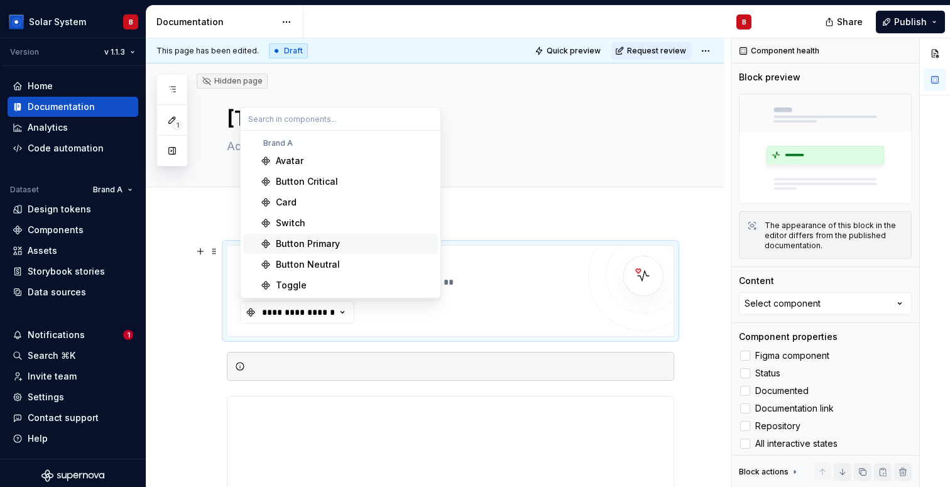
click at [294, 245] on div "Button Primary" at bounding box center [308, 244] width 64 height 13
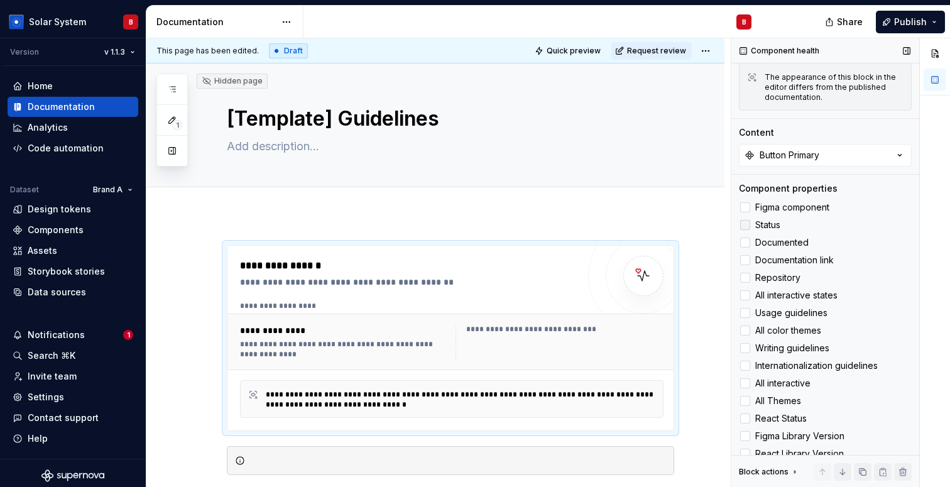
scroll to position [188, 0]
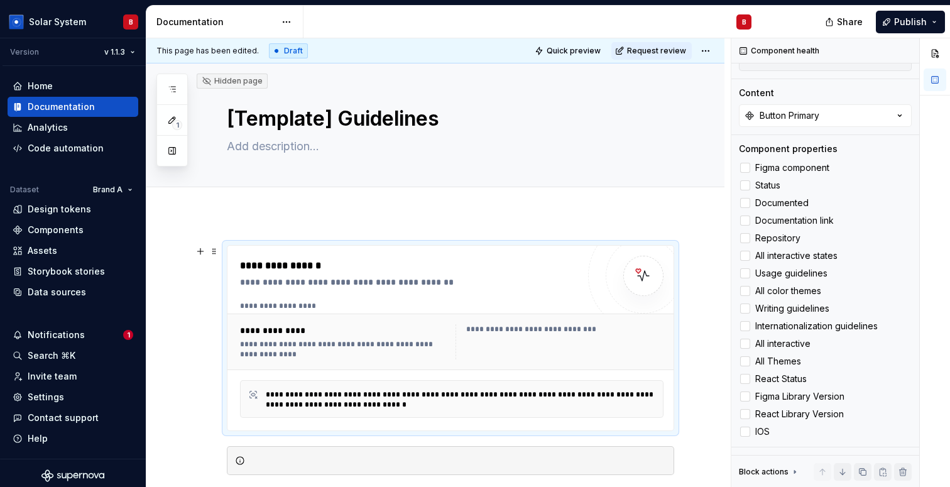
click at [563, 307] on div "**********" at bounding box center [455, 306] width 430 height 10
click at [512, 287] on div "**********" at bounding box center [412, 282] width 344 height 13
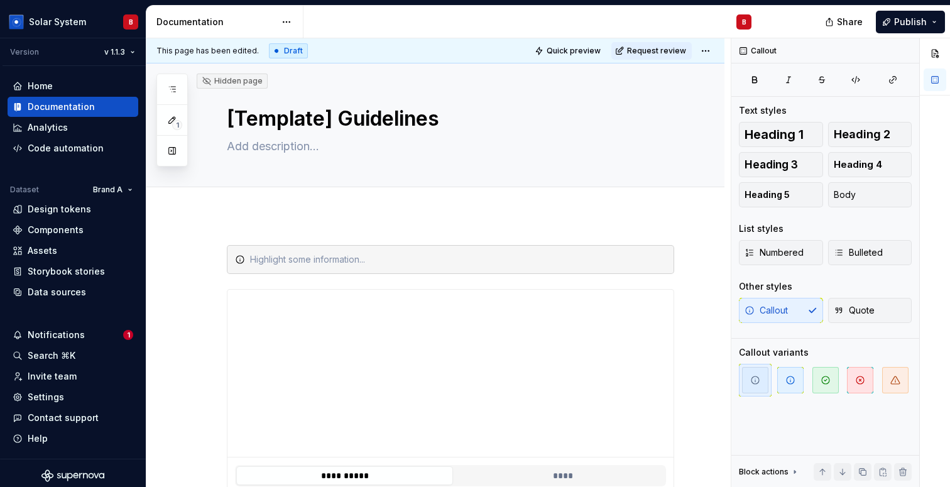
scroll to position [0, 0]
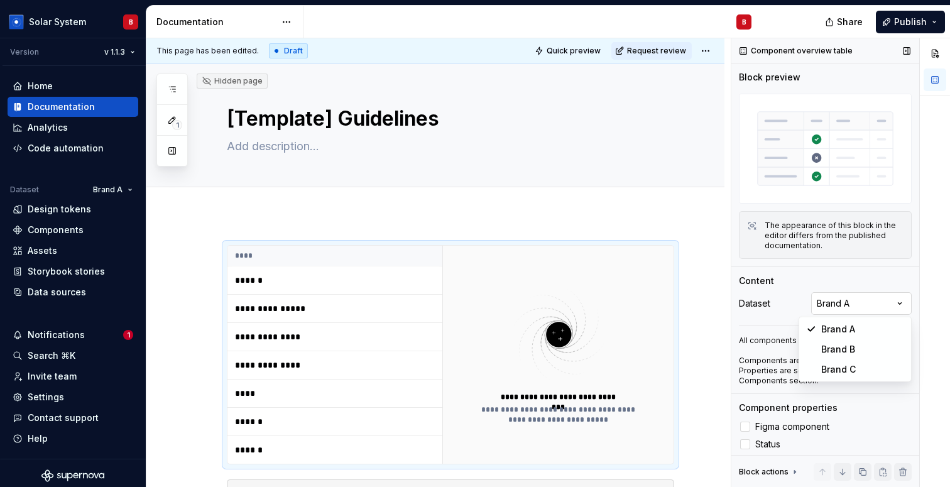
click at [862, 302] on div "Component overview table Block preview The appearance of this block in the edit…" at bounding box center [841, 262] width 219 height 449
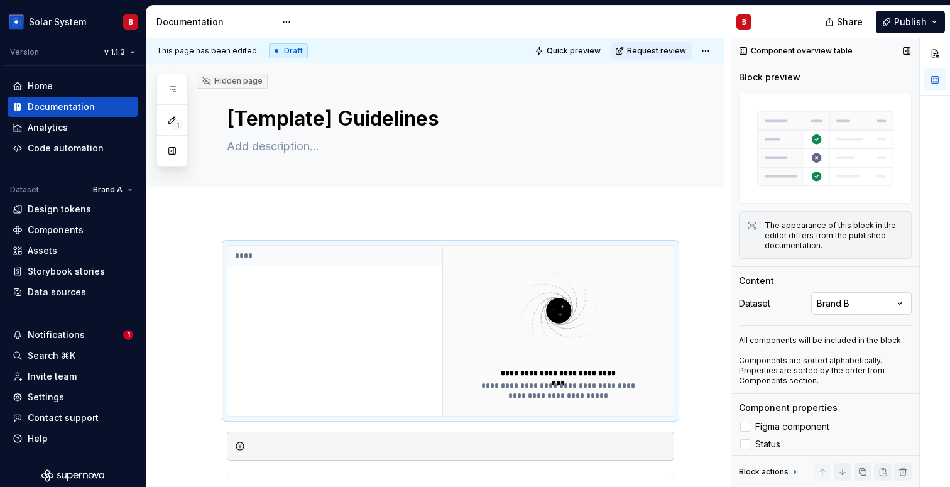
click at [842, 307] on div "Component overview table Block preview The appearance of this block in the edit…" at bounding box center [841, 262] width 219 height 449
click at [837, 311] on div "Component overview table Block preview The appearance of this block in the edit…" at bounding box center [841, 262] width 219 height 449
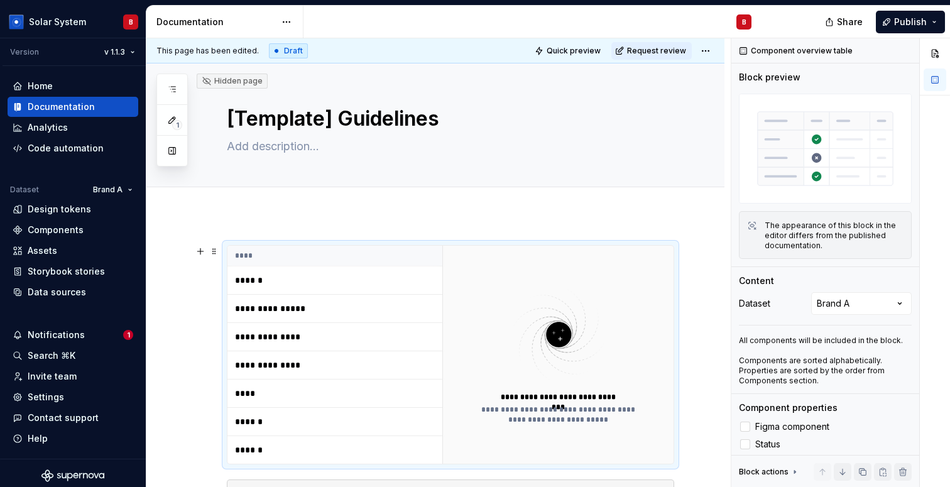
click at [545, 328] on img at bounding box center [558, 335] width 163 height 100
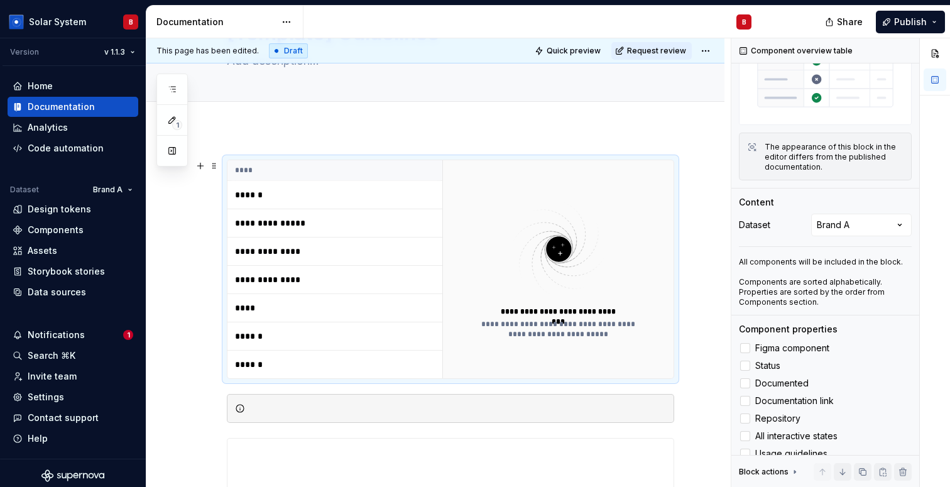
scroll to position [91, 0]
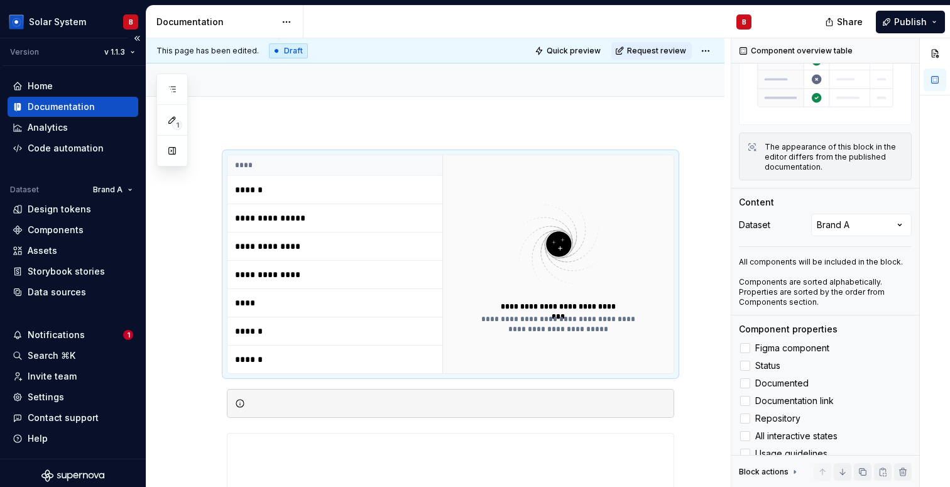
click at [20, 194] on div "Dataset" at bounding box center [24, 190] width 29 height 10
drag, startPoint x: 13, startPoint y: 190, endPoint x: 76, endPoint y: 190, distance: 62.9
click at [76, 190] on div "Dataset Brand A" at bounding box center [74, 190] width 128 height 18
click at [28, 192] on div "Dataset" at bounding box center [24, 190] width 29 height 10
click at [116, 194] on html "Solar System B Version v 1.1.3 Home Documentation Analytics Code automation Dat…" at bounding box center [475, 243] width 950 height 487
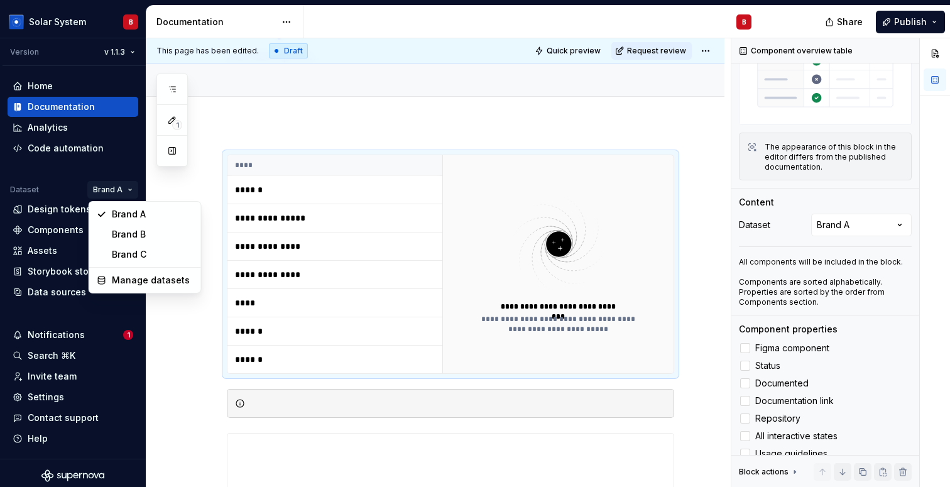
click at [443, 137] on html "Solar System B Version v 1.1.3 Home Documentation Analytics Code automation Dat…" at bounding box center [475, 243] width 950 height 487
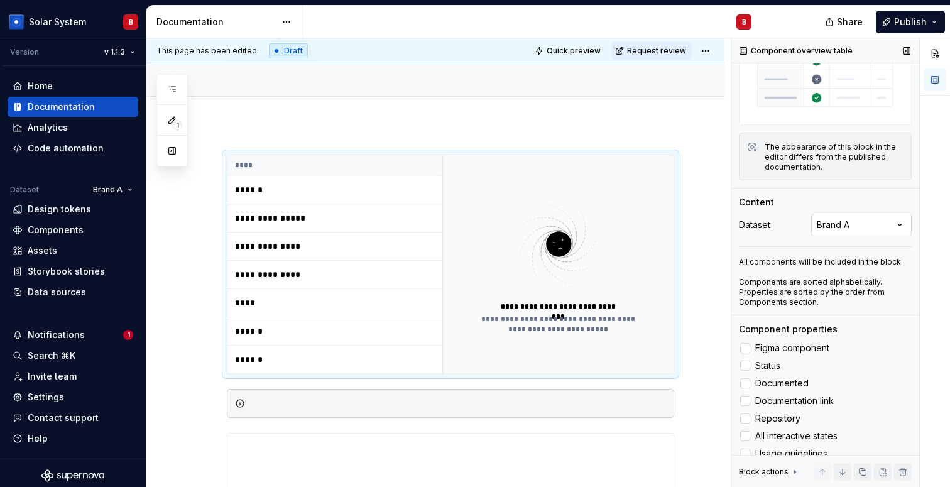
click at [872, 225] on div "Component overview table Block preview The appearance of this block in the edit…" at bounding box center [841, 262] width 219 height 449
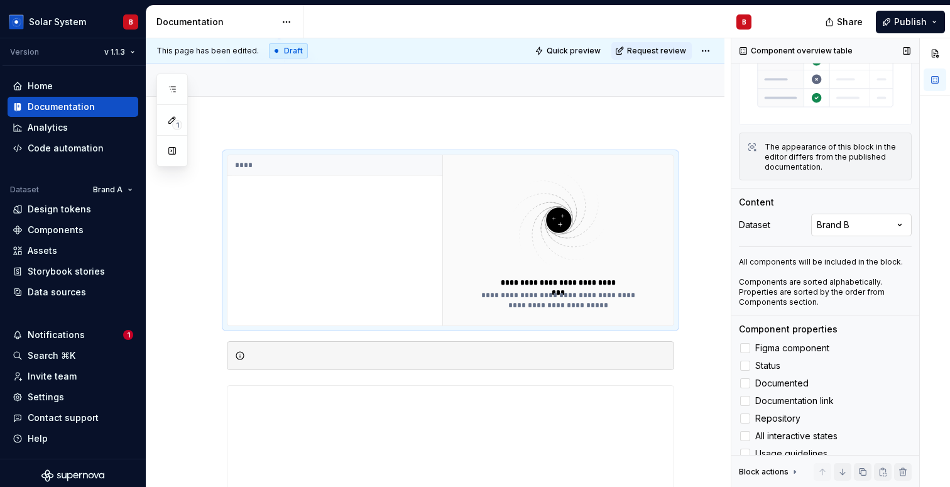
click at [854, 224] on div "Component overview table Block preview The appearance of this block in the edit…" at bounding box center [841, 262] width 219 height 449
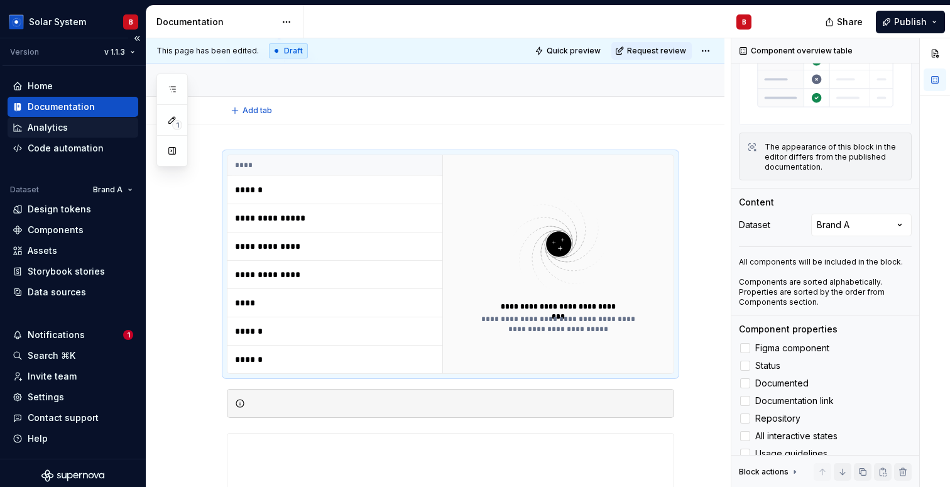
type textarea "*"
click at [35, 85] on div "Home" at bounding box center [40, 86] width 25 height 13
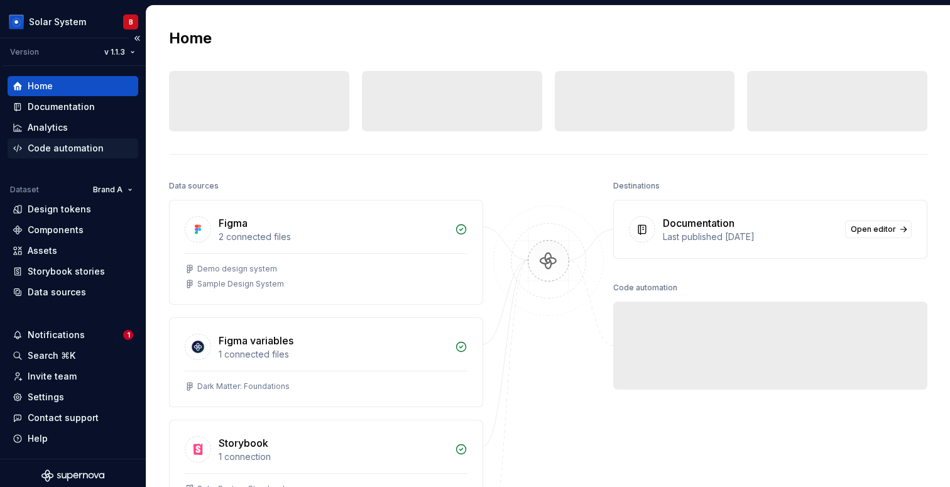
click at [57, 149] on div "Code automation" at bounding box center [66, 148] width 76 height 13
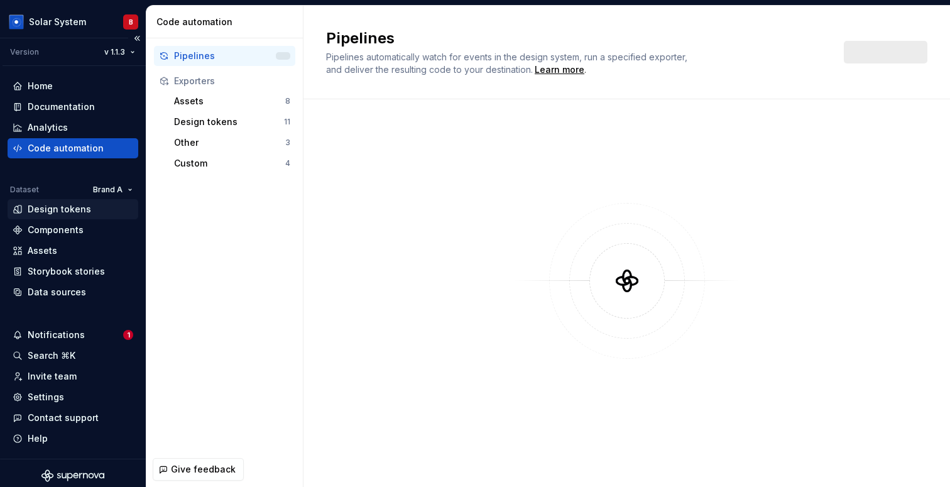
click at [47, 213] on div "Design tokens" at bounding box center [59, 209] width 63 height 13
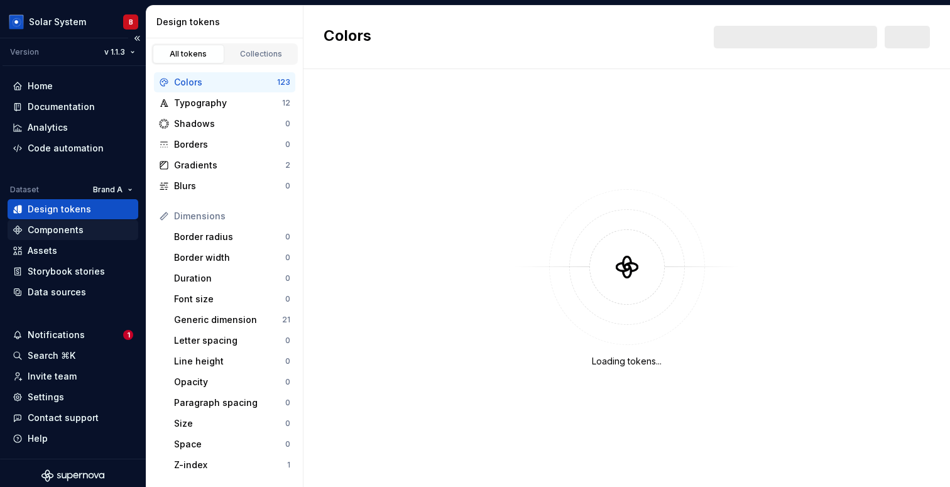
click at [47, 226] on div "Components" at bounding box center [56, 230] width 56 height 13
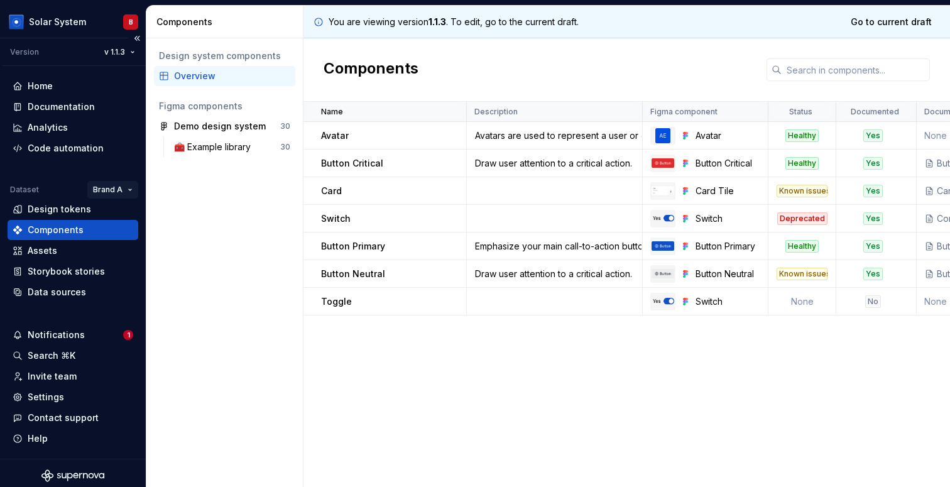
click at [123, 187] on html "Solar System B Version v 1.1.3 Home Documentation Analytics Code automation Dat…" at bounding box center [475, 243] width 950 height 487
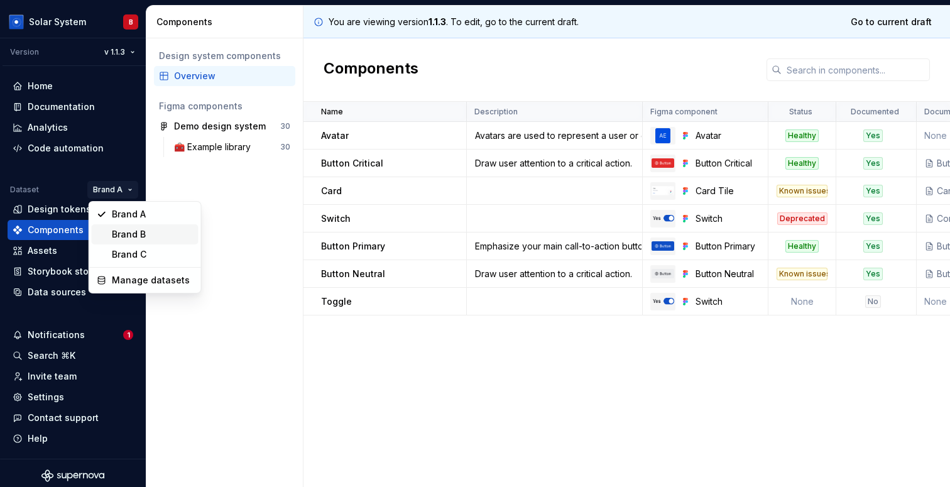
click at [138, 228] on div "Brand B" at bounding box center [153, 234] width 82 height 13
